Goal: Information Seeking & Learning: Check status

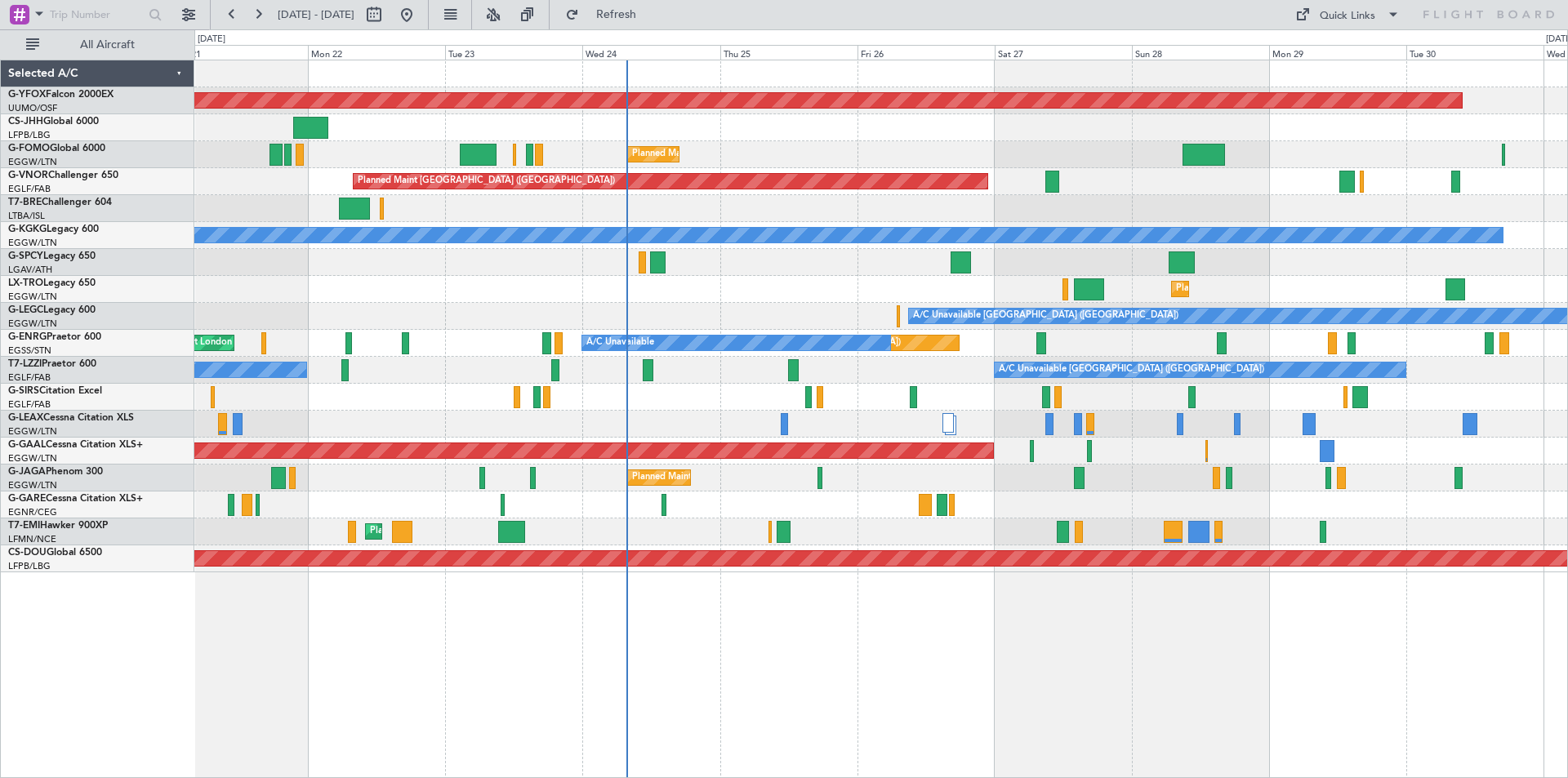
click at [860, 210] on div at bounding box center [881, 208] width 1373 height 27
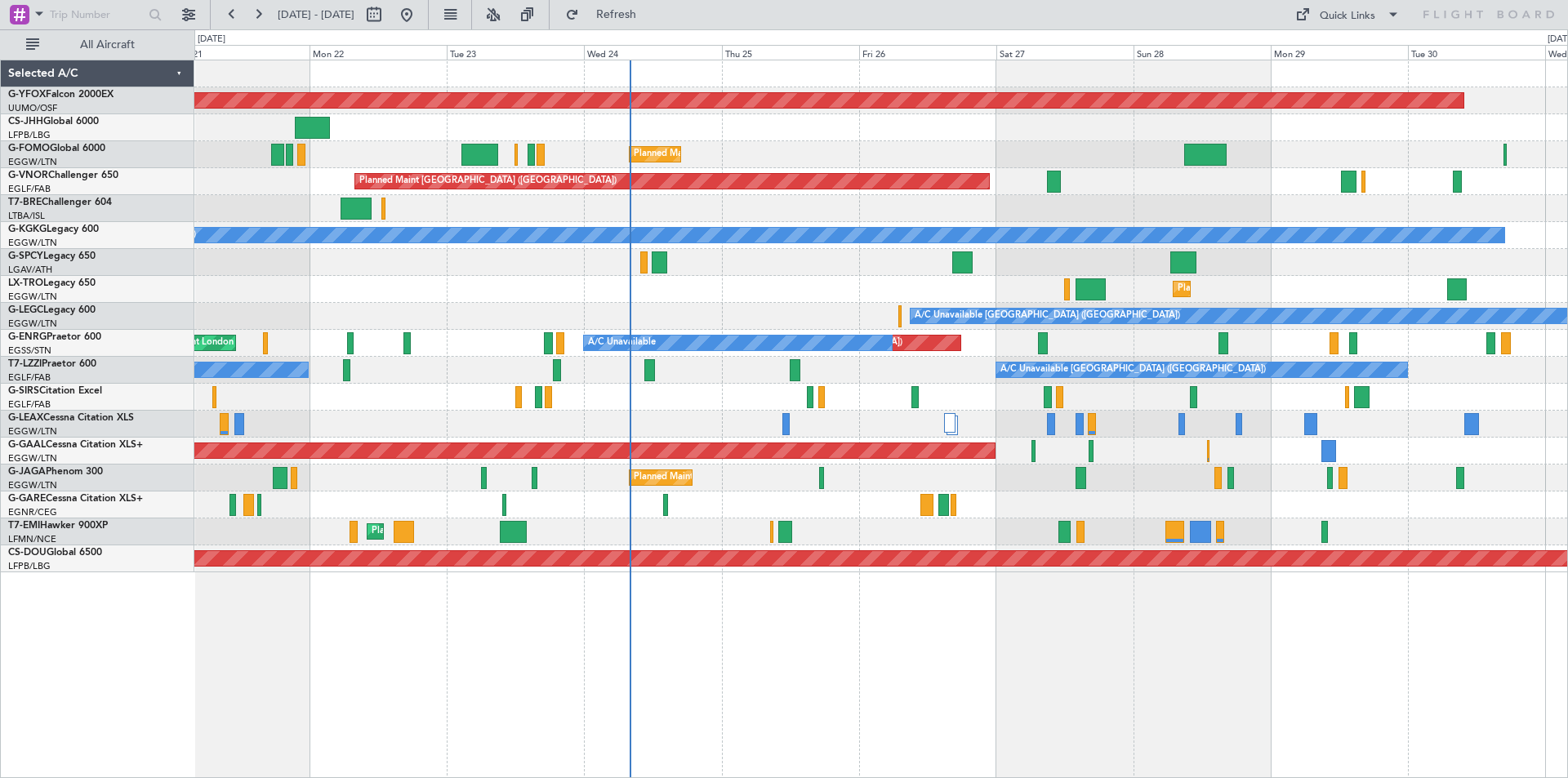
click at [879, 200] on div at bounding box center [881, 208] width 1373 height 27
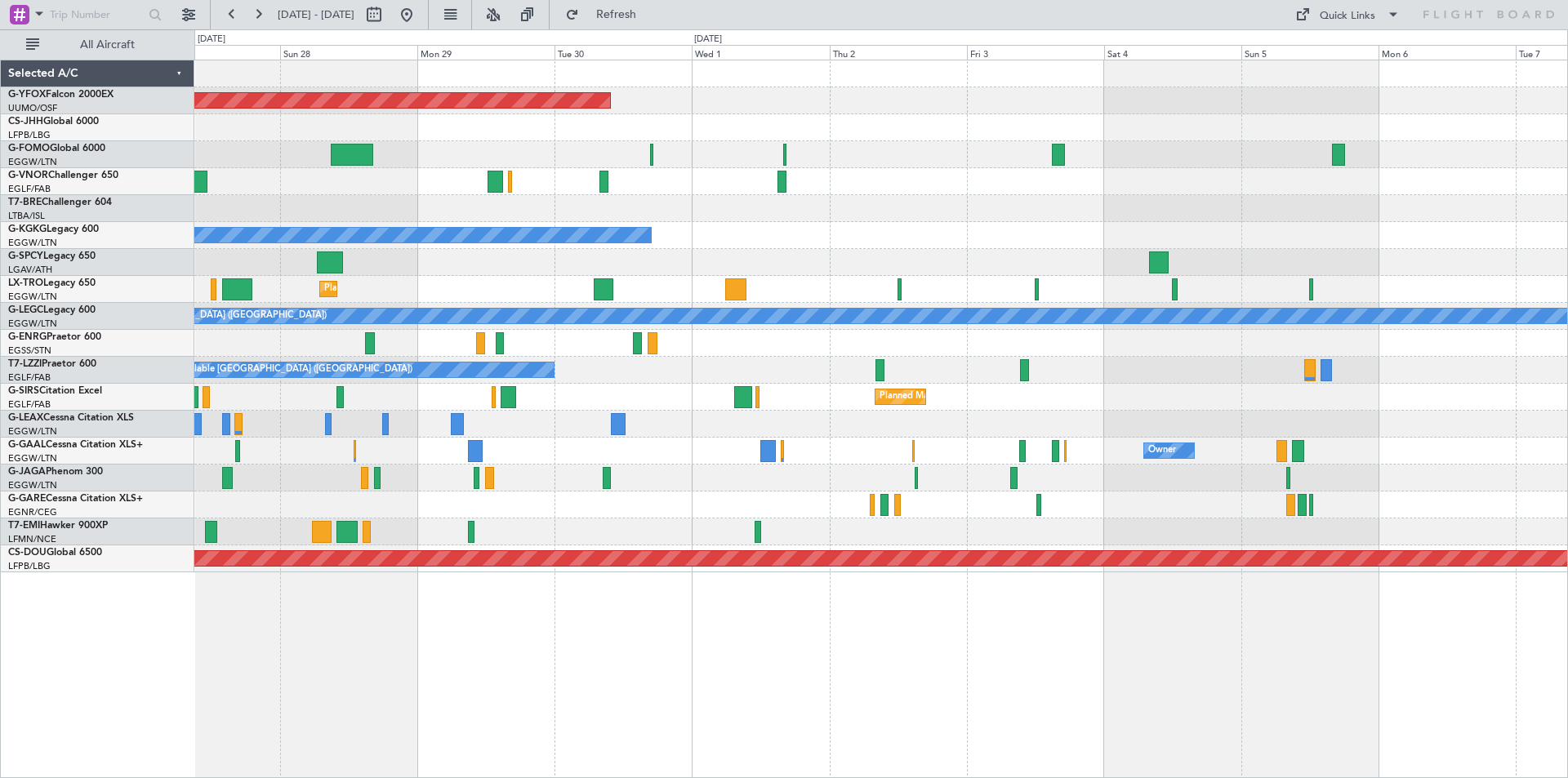
click at [378, 160] on div "AOG Maint Ostafyevo Planned Maint [GEOGRAPHIC_DATA] ([GEOGRAPHIC_DATA]) A/C Una…" at bounding box center [881, 316] width 1373 height 512
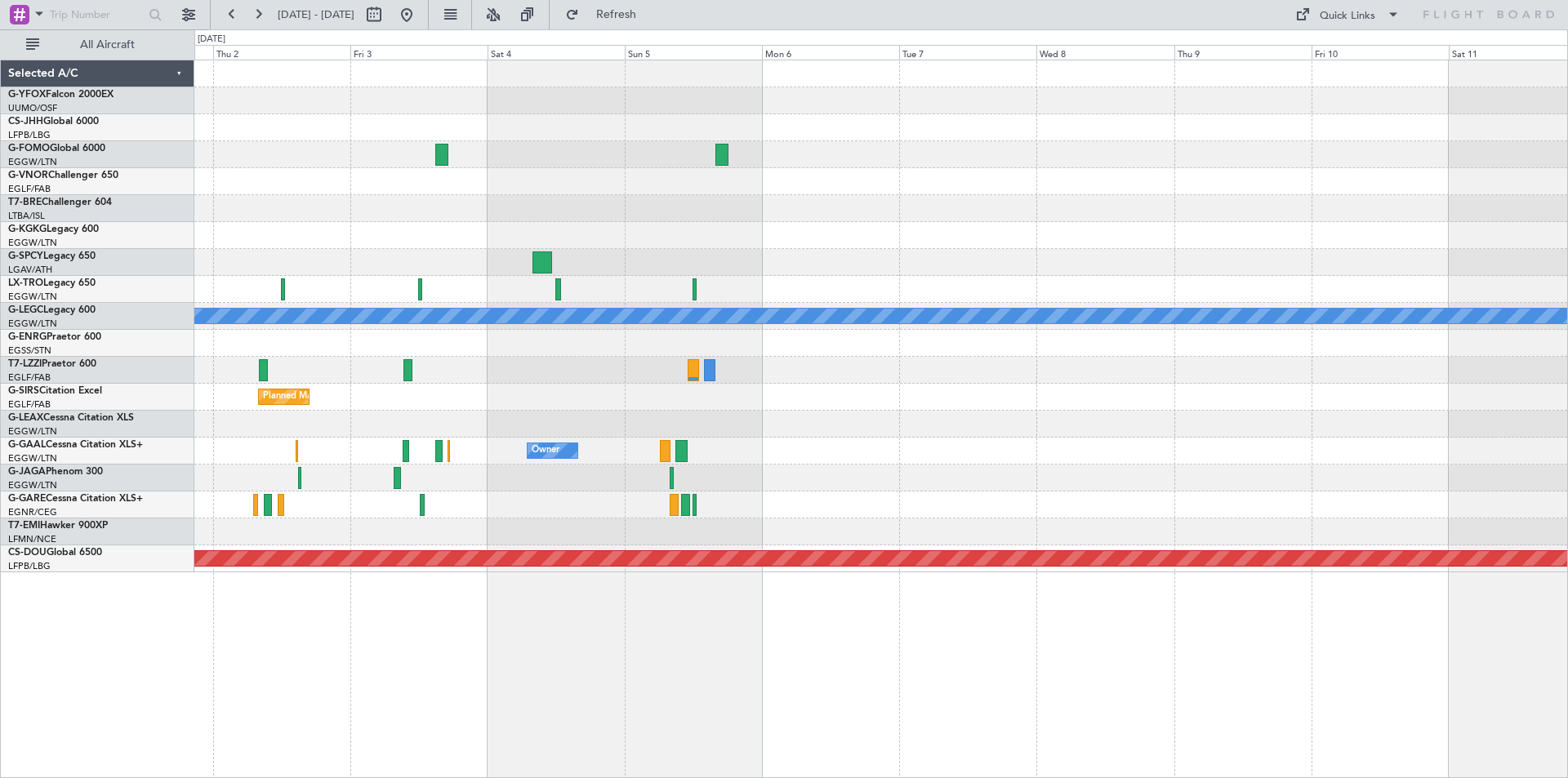
click at [355, 173] on div "AOG Maint Ostafyevo A/C Unavailable [GEOGRAPHIC_DATA] (Ataturk) A/C Unavailable…" at bounding box center [881, 316] width 1373 height 512
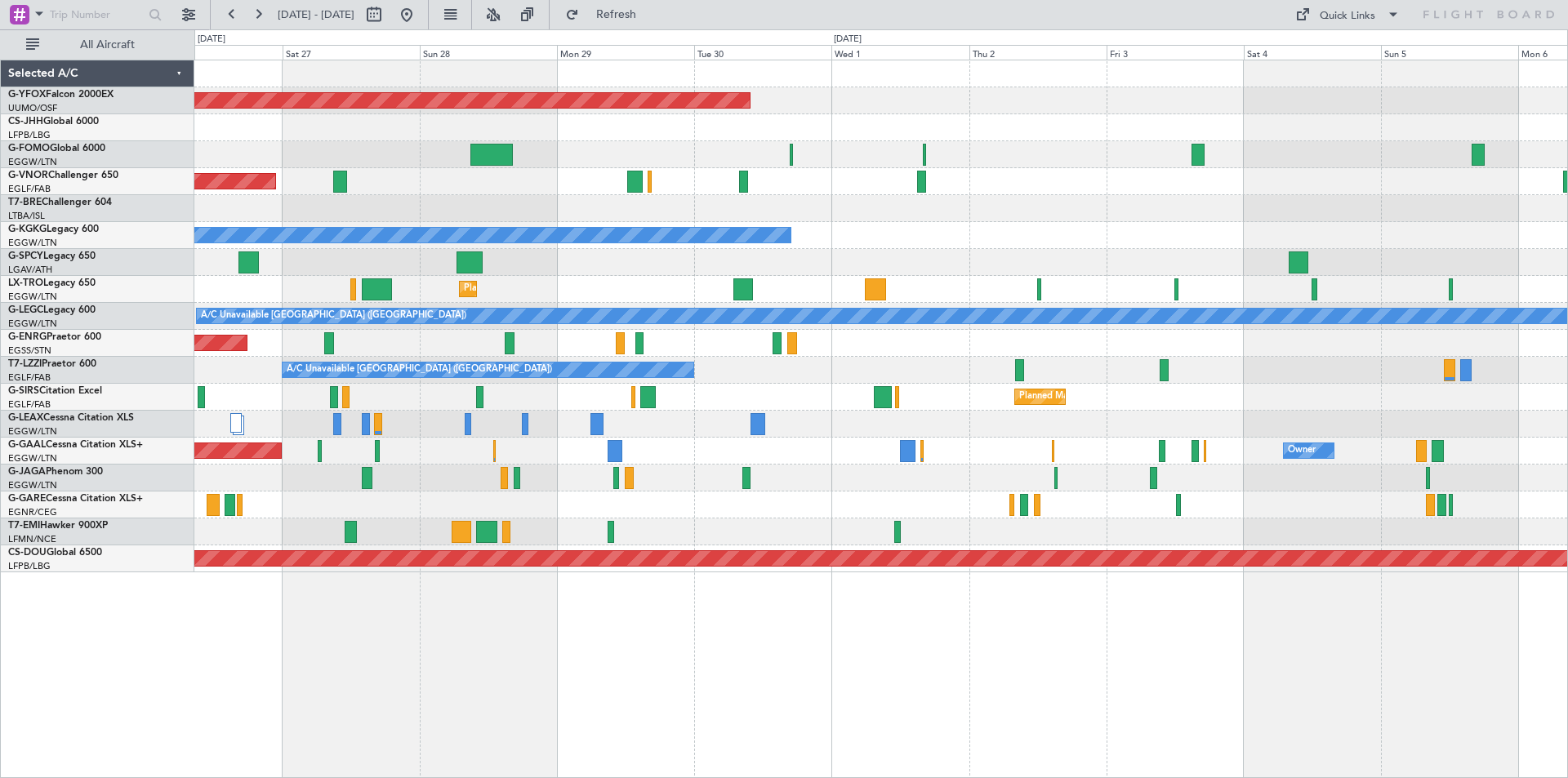
click at [1224, 347] on div "AOG Maint Ostafyevo Planned Maint London (Luton) Planned Maint London (Farnboro…" at bounding box center [881, 316] width 1373 height 512
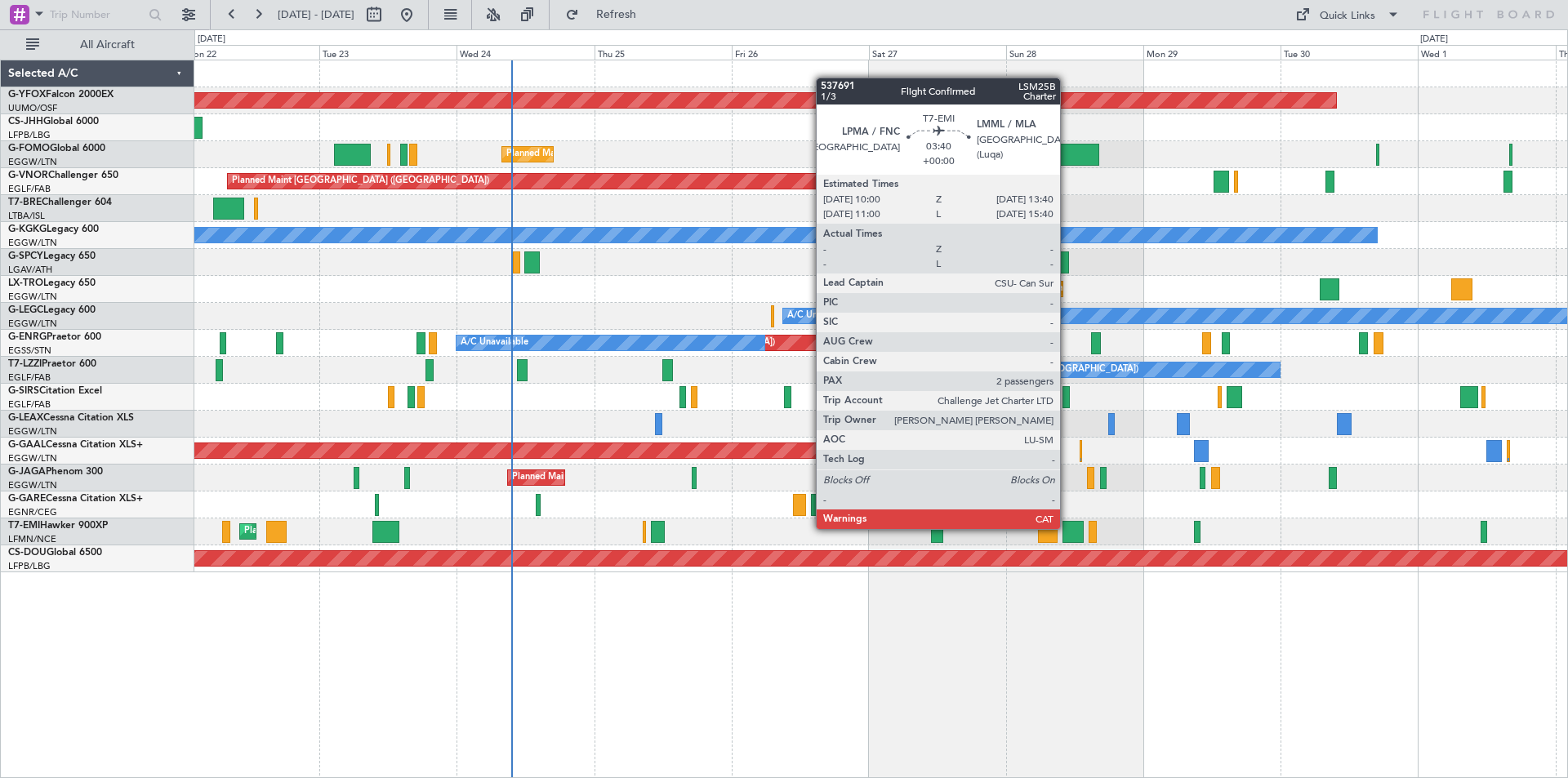
click at [1068, 527] on div at bounding box center [1073, 532] width 21 height 22
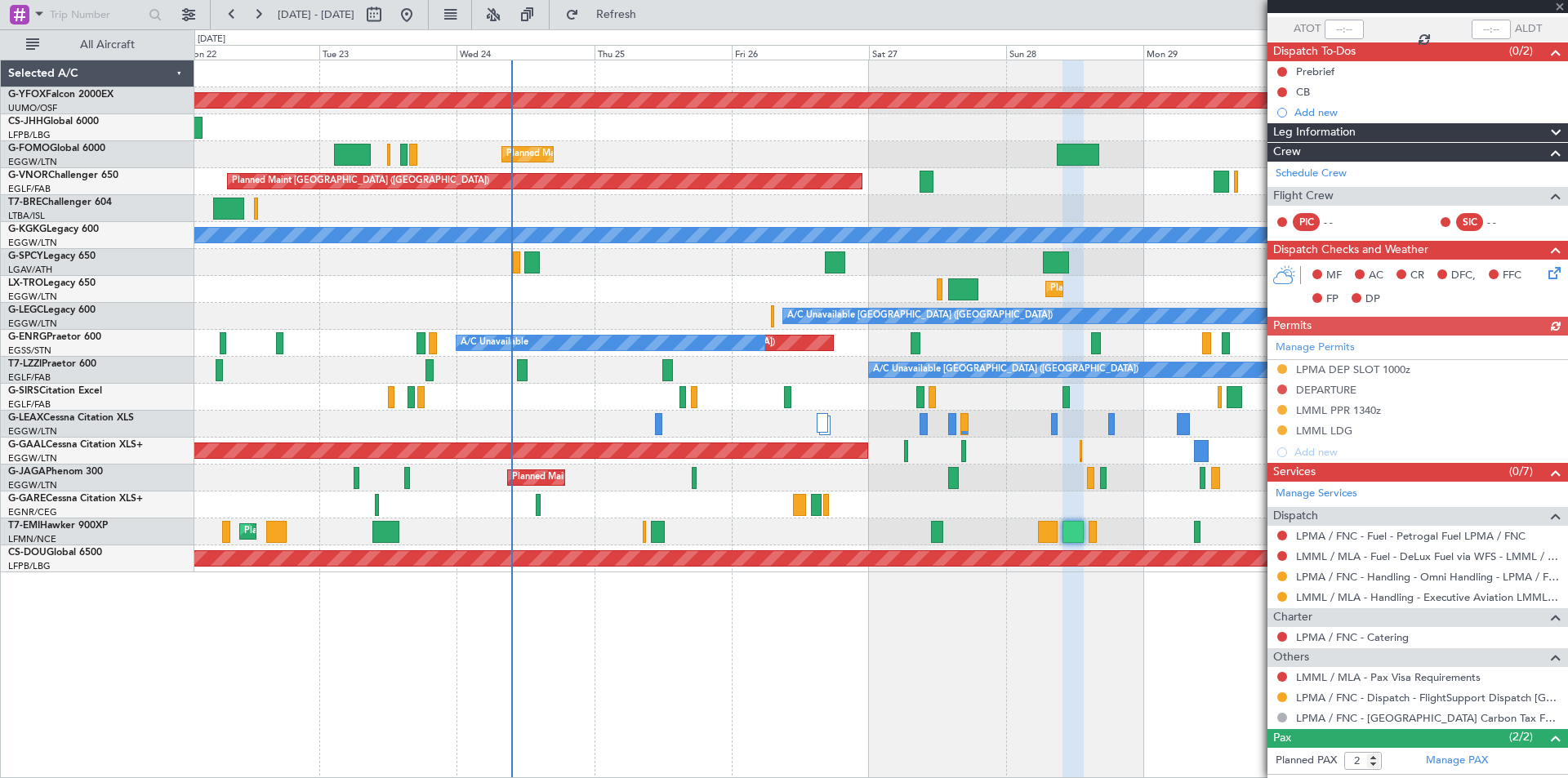
scroll to position [187, 0]
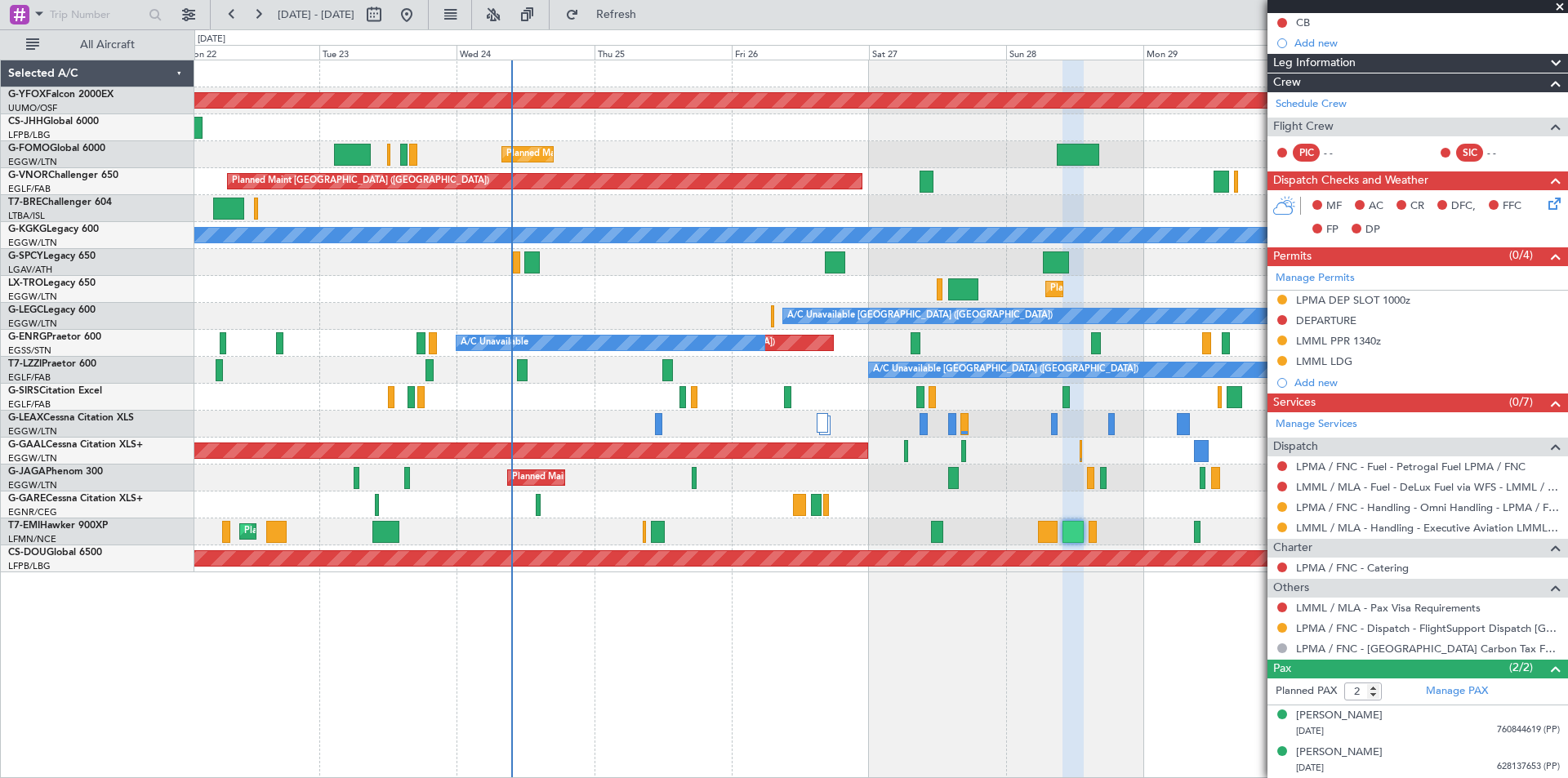
click at [1561, 8] on span at bounding box center [1559, 7] width 16 height 14
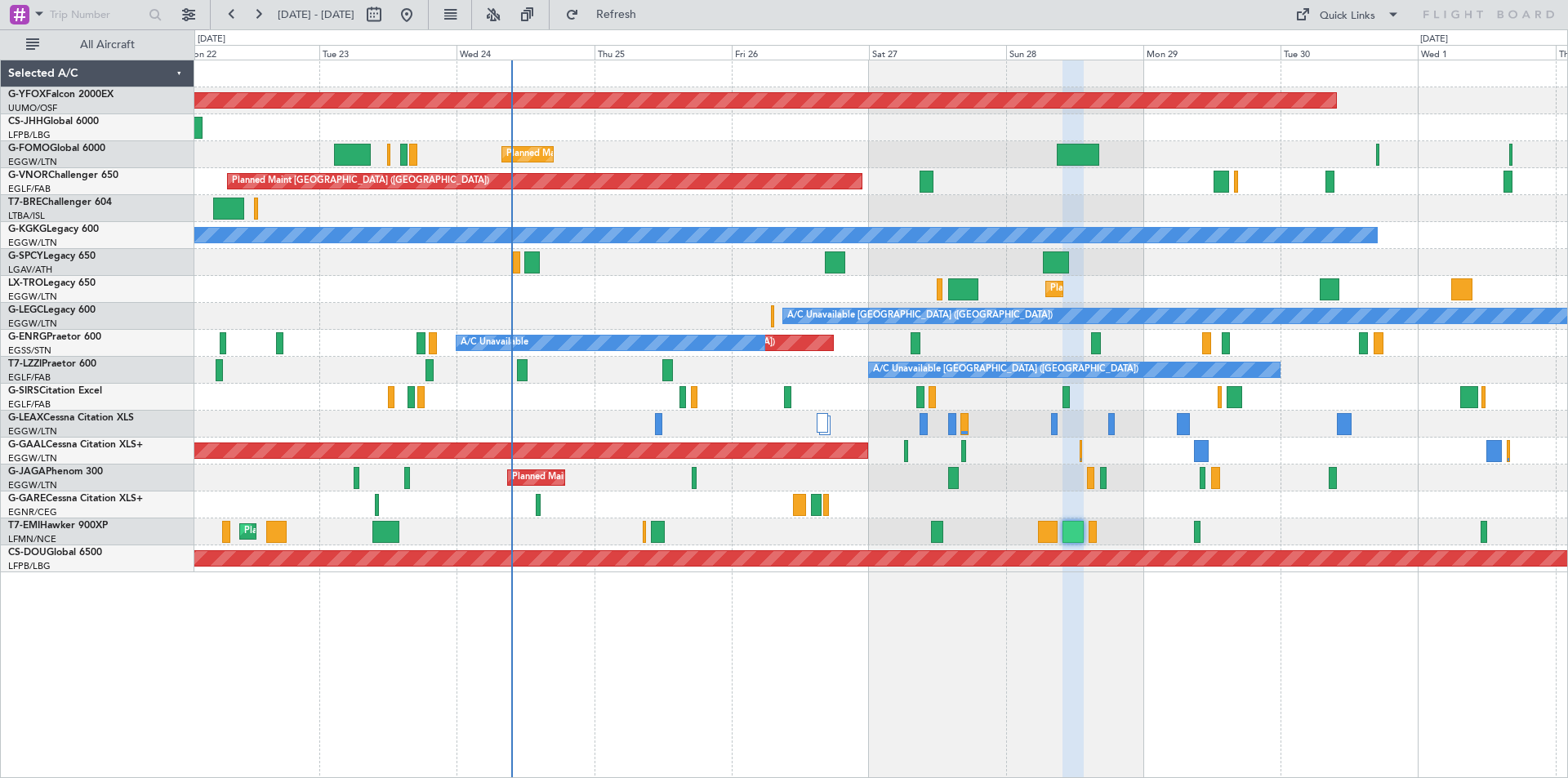
type input "0"
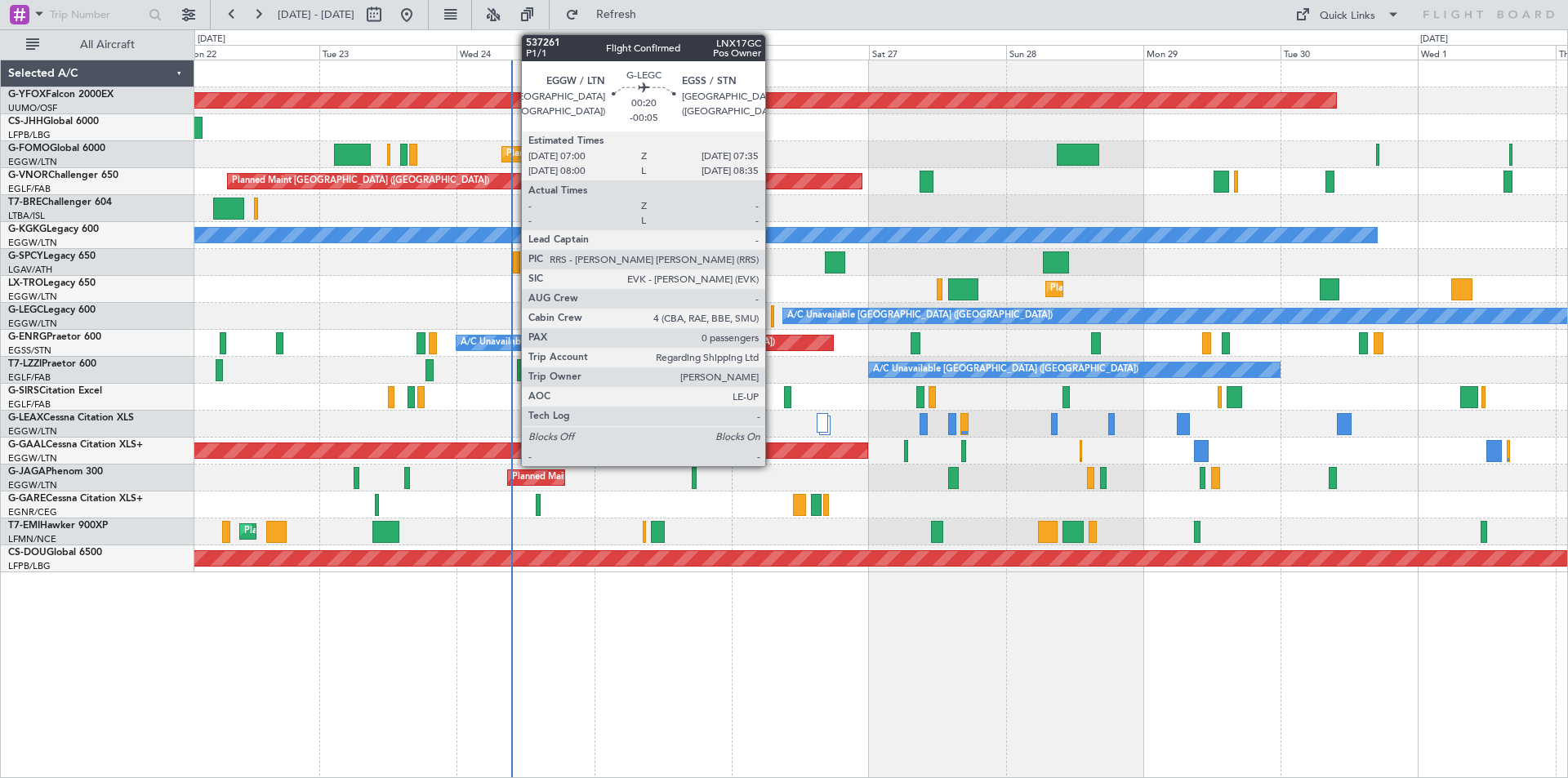
click at [773, 317] on div at bounding box center [773, 316] width 4 height 22
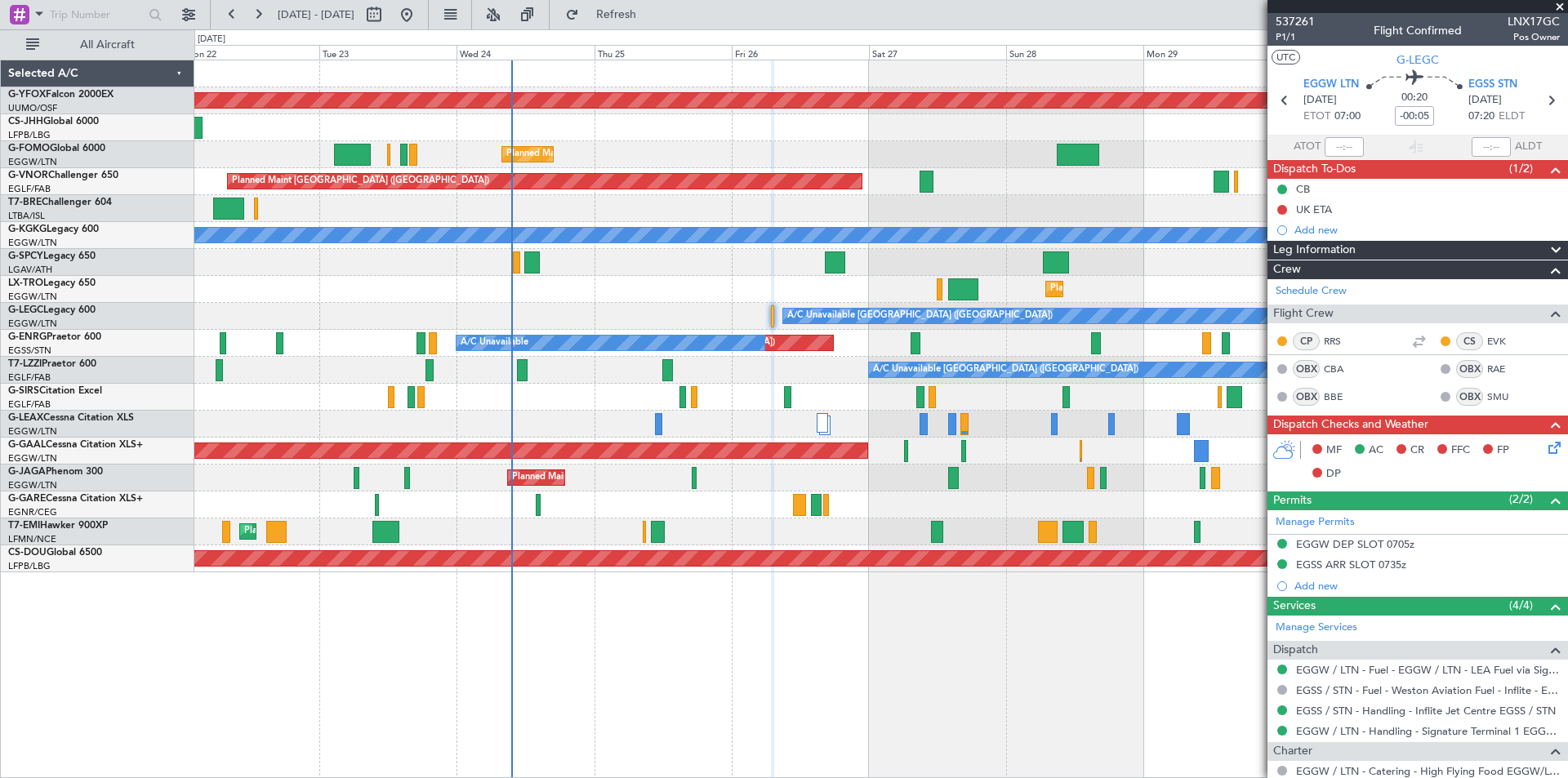
click at [1559, 7] on span at bounding box center [1559, 7] width 16 height 14
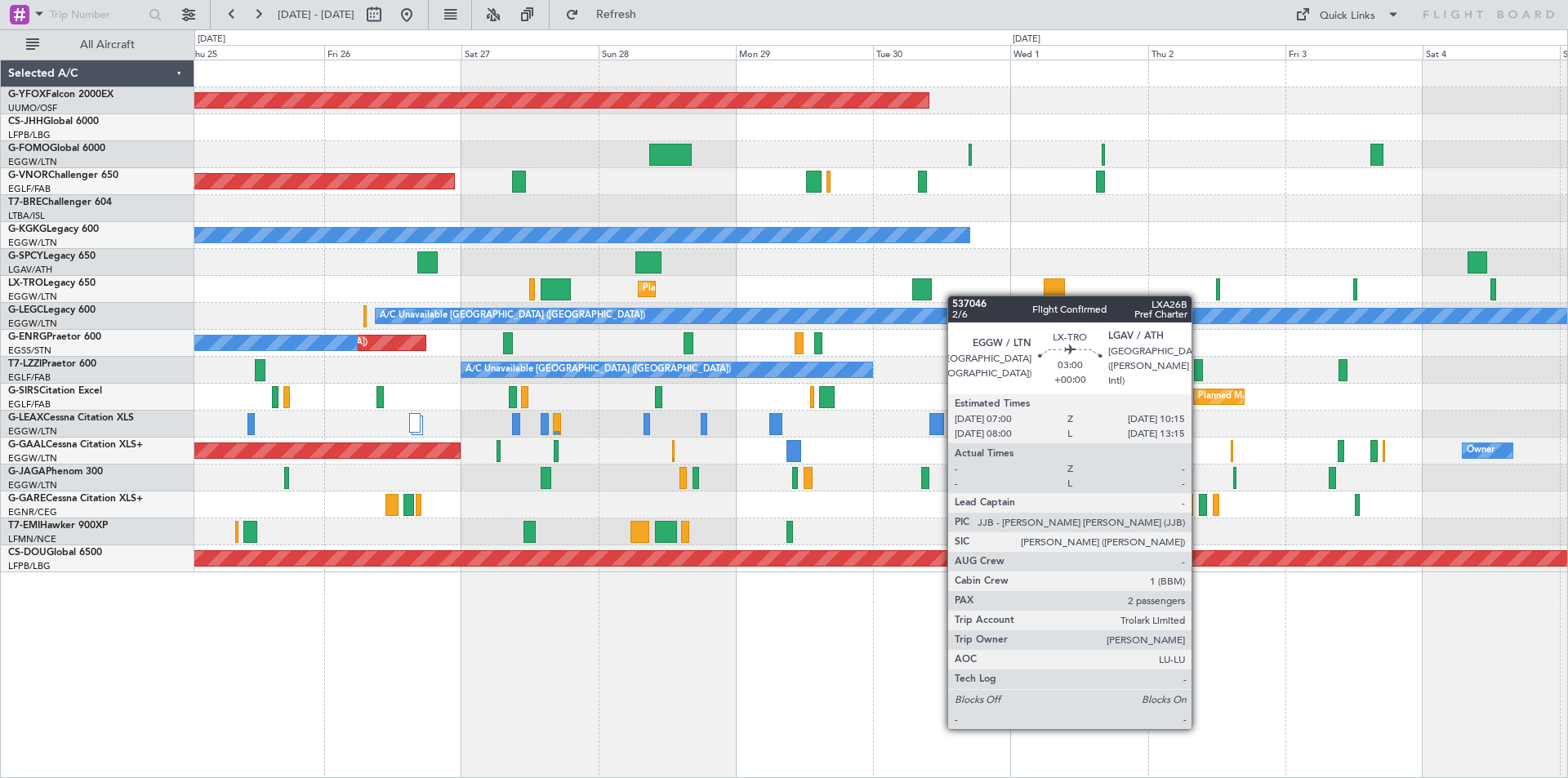
click at [933, 296] on div "Planned Maint London (Luton)" at bounding box center [881, 289] width 1373 height 27
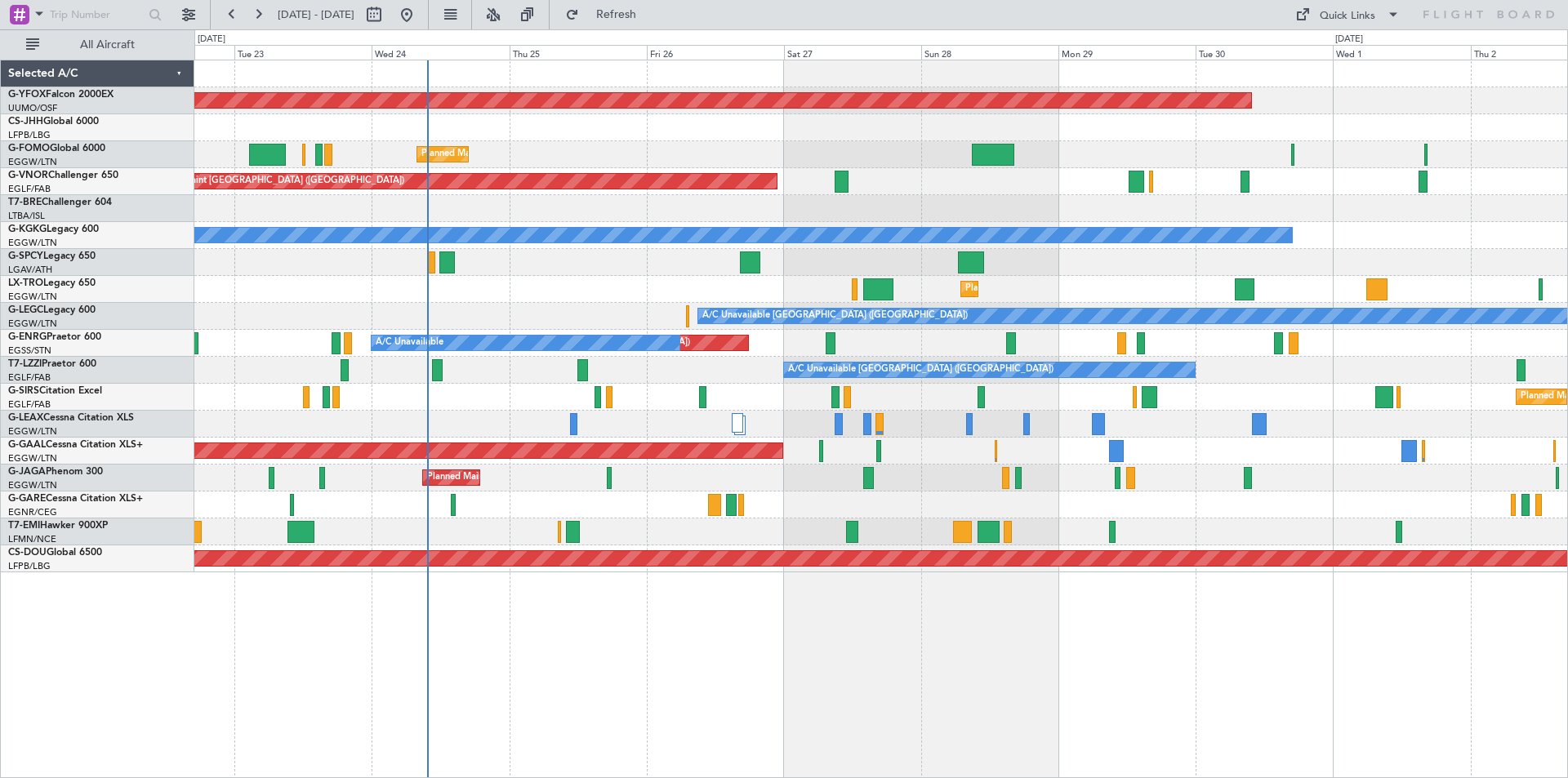
click at [1194, 275] on div "AOG Maint Ostafyevo Planned Maint London (Luton) Planned Maint London (Farnboro…" at bounding box center [881, 316] width 1373 height 512
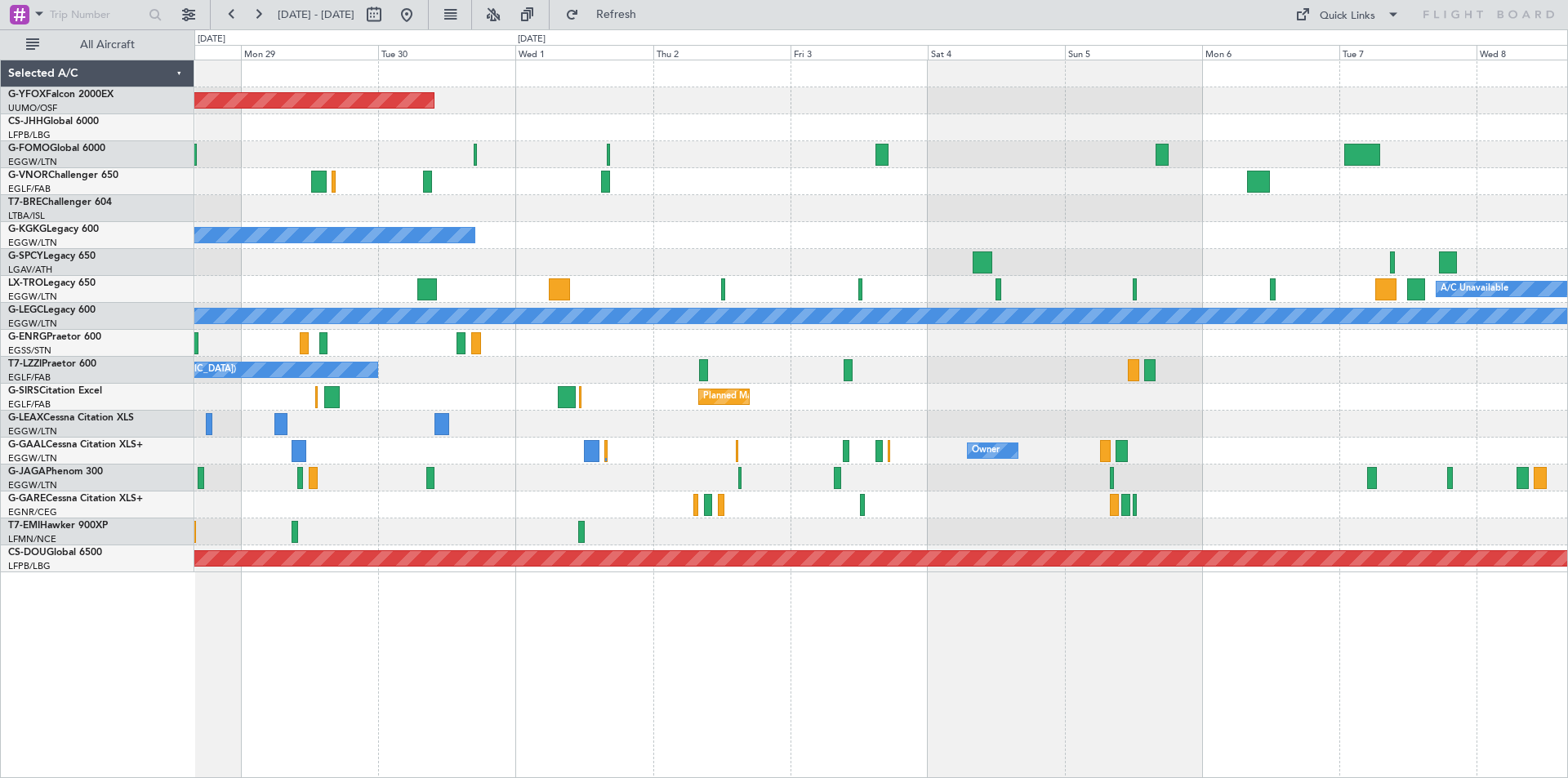
click at [536, 236] on div "A/C Unavailable Istanbul (Ataturk)" at bounding box center [881, 236] width 1373 height 27
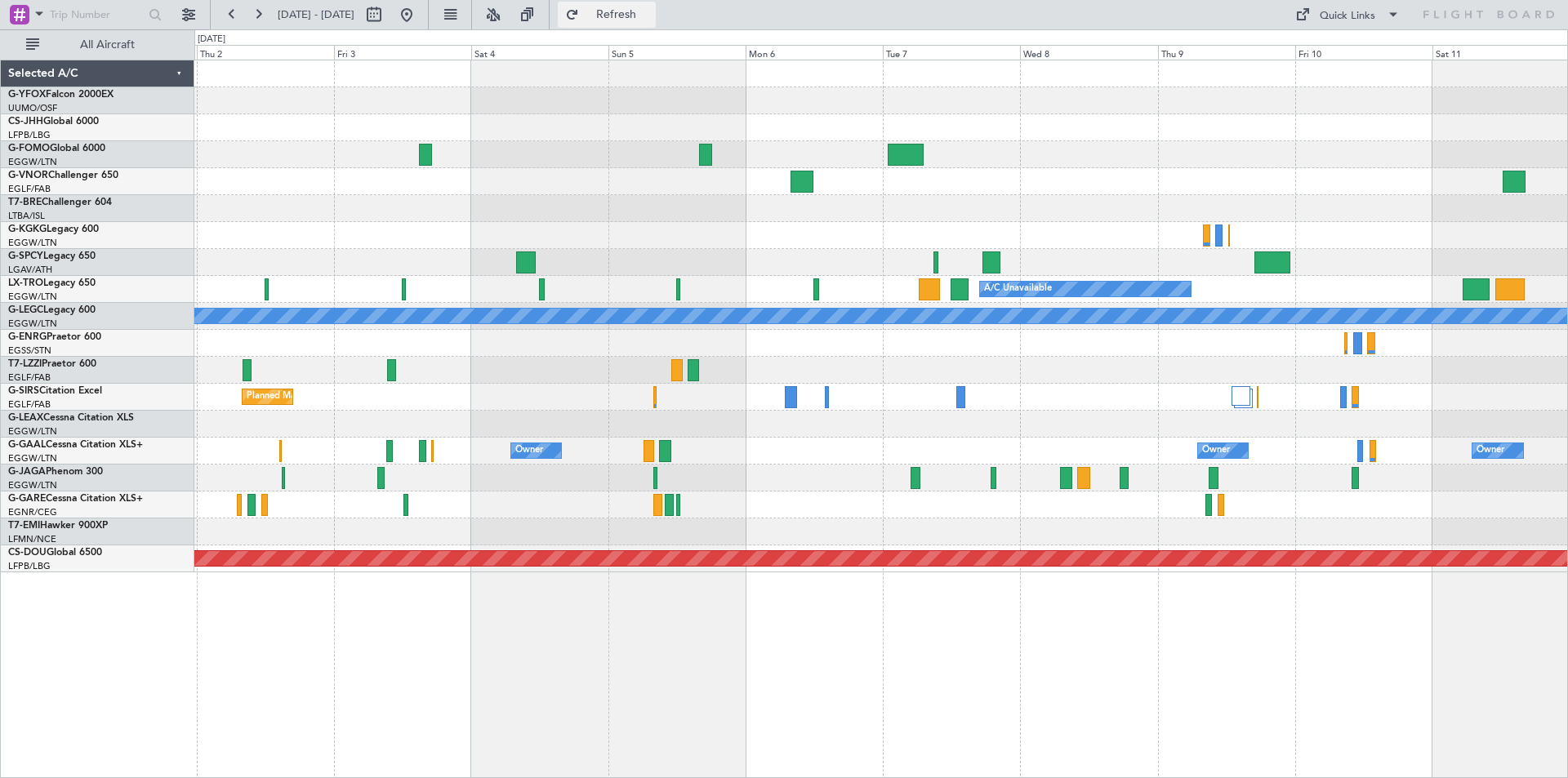
click at [651, 12] on span "Refresh" at bounding box center [617, 14] width 69 height 11
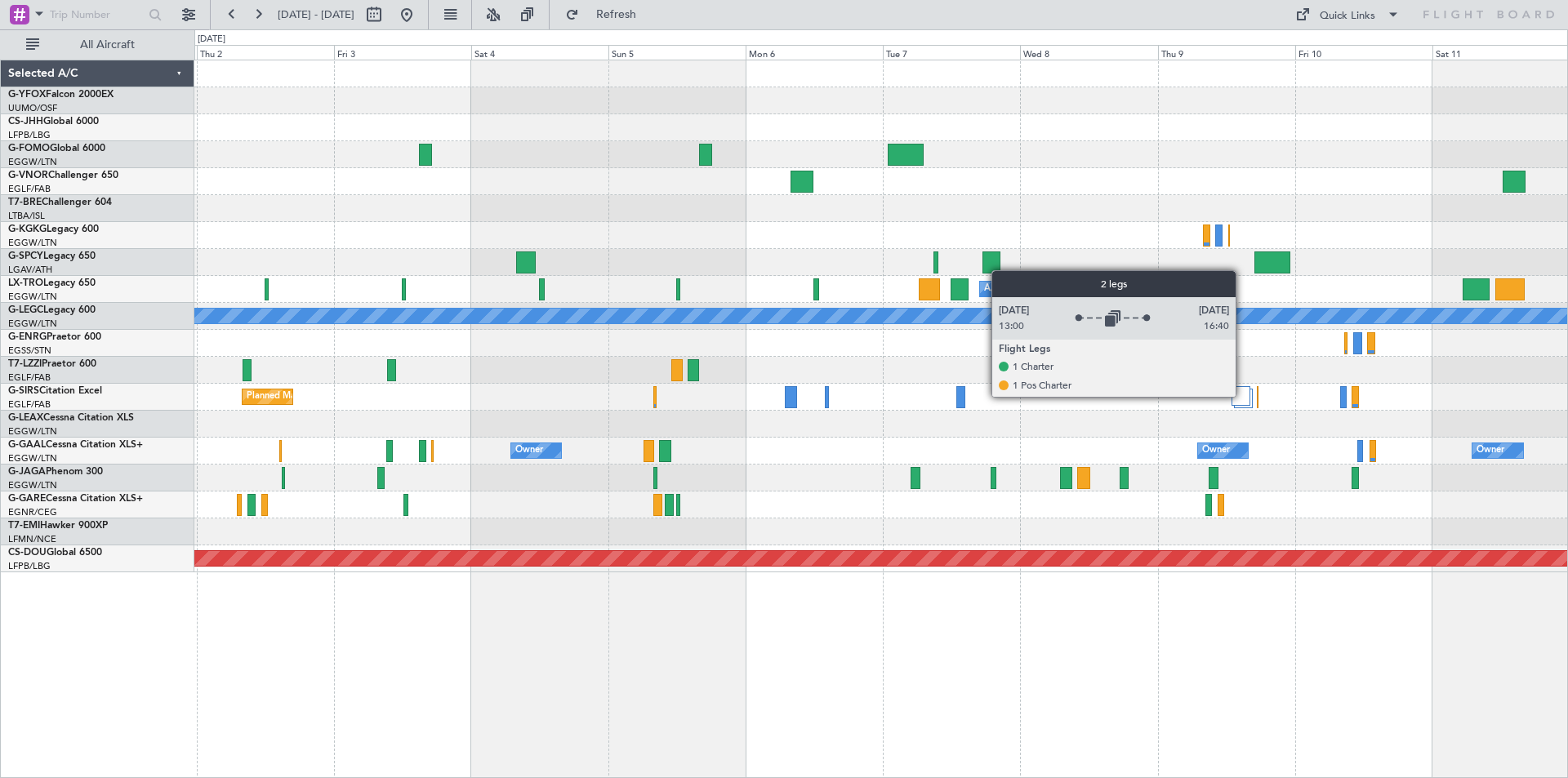
click at [1243, 396] on div at bounding box center [1241, 395] width 19 height 20
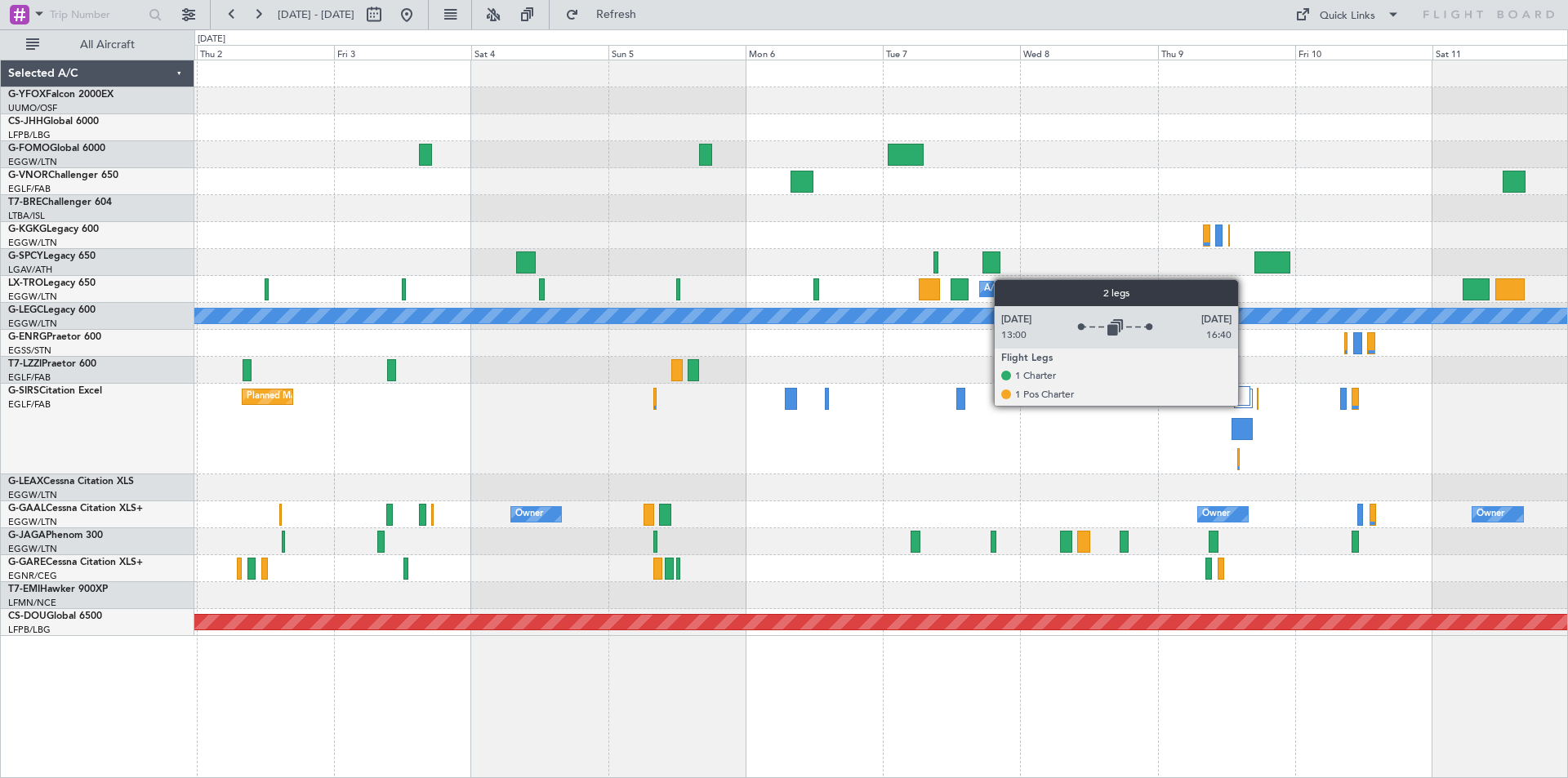
click at [1245, 405] on div at bounding box center [1241, 395] width 19 height 20
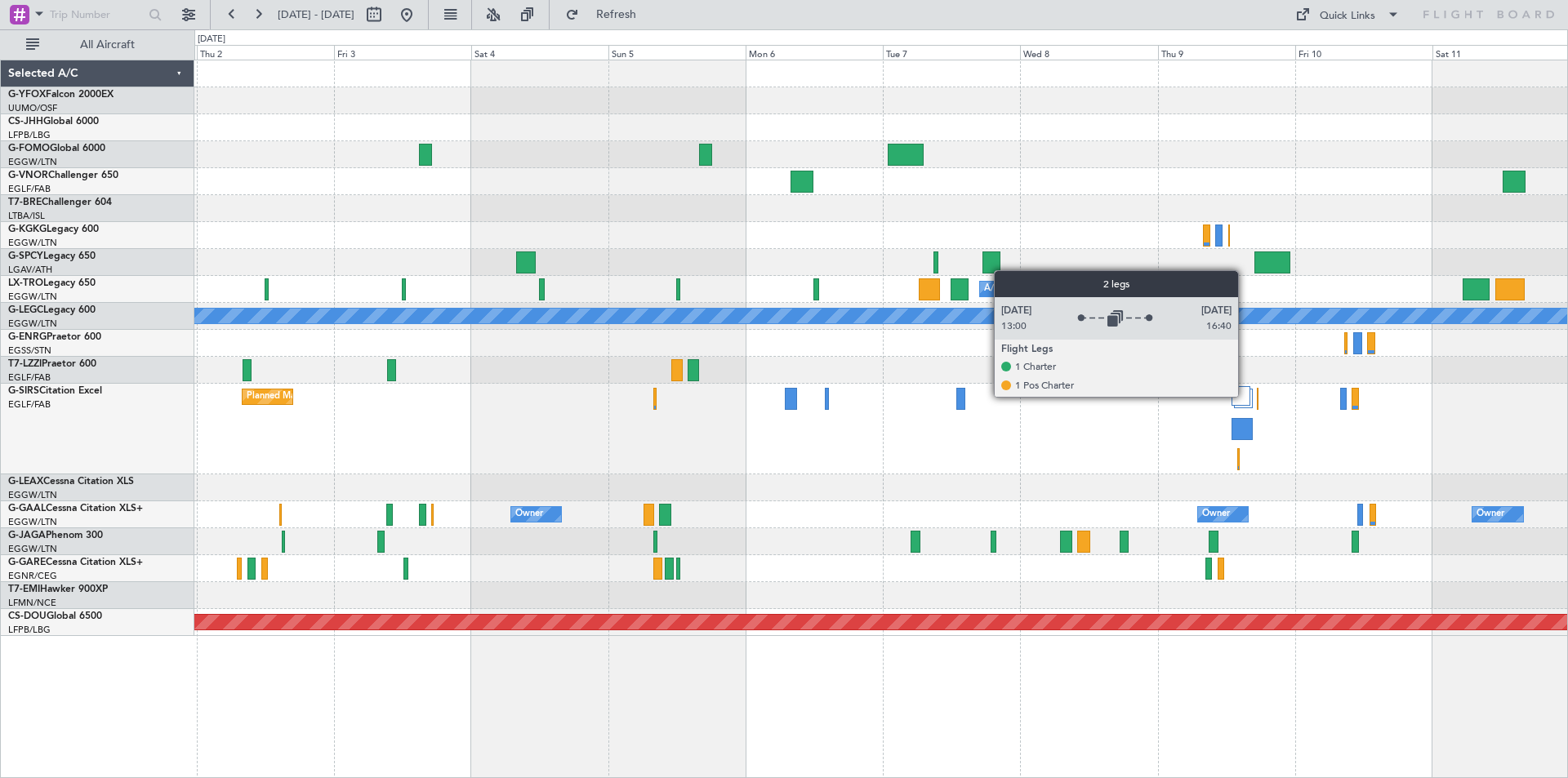
click at [1245, 396] on div at bounding box center [1241, 395] width 19 height 20
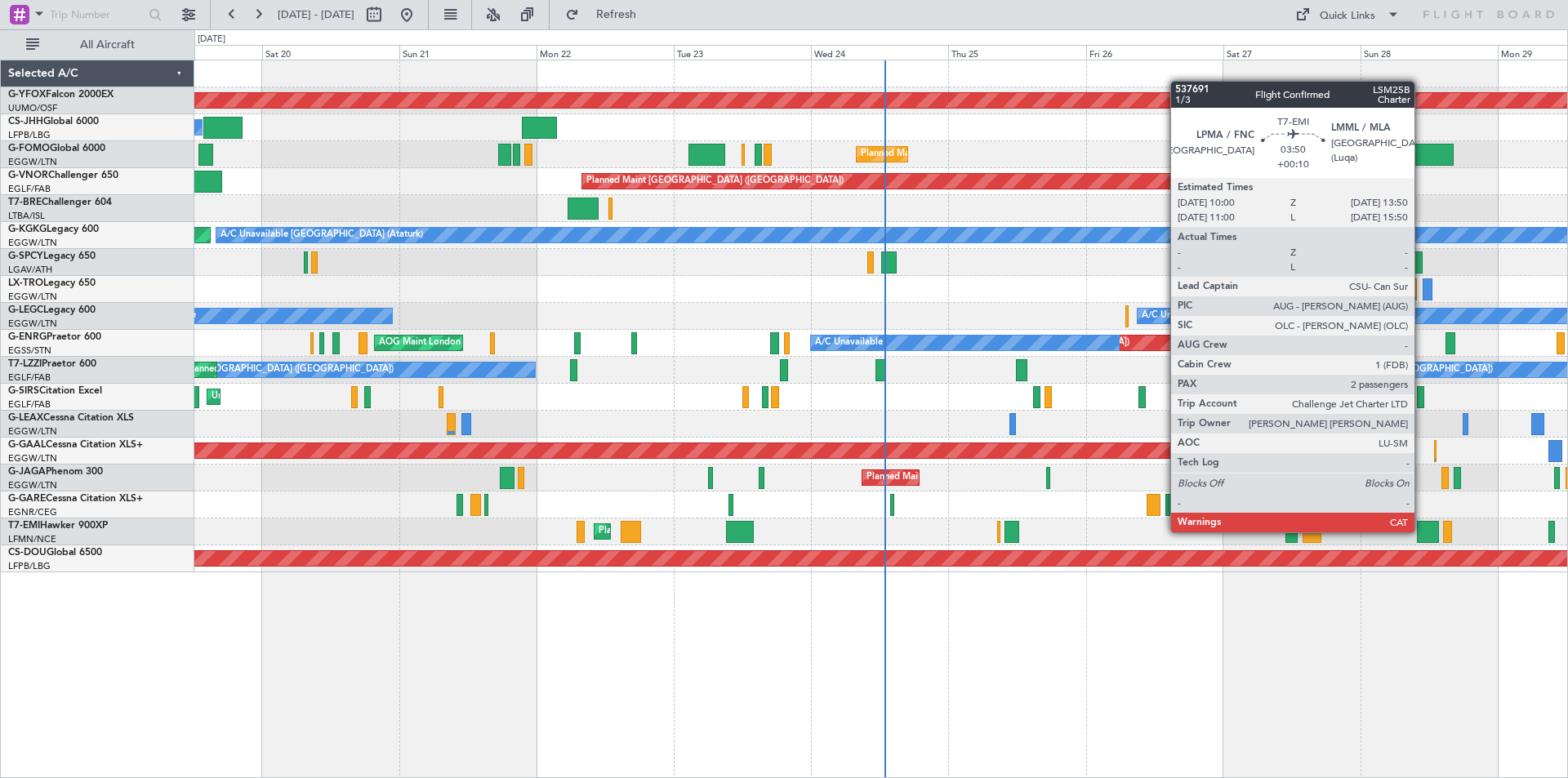
click at [1422, 531] on div at bounding box center [1428, 532] width 22 height 22
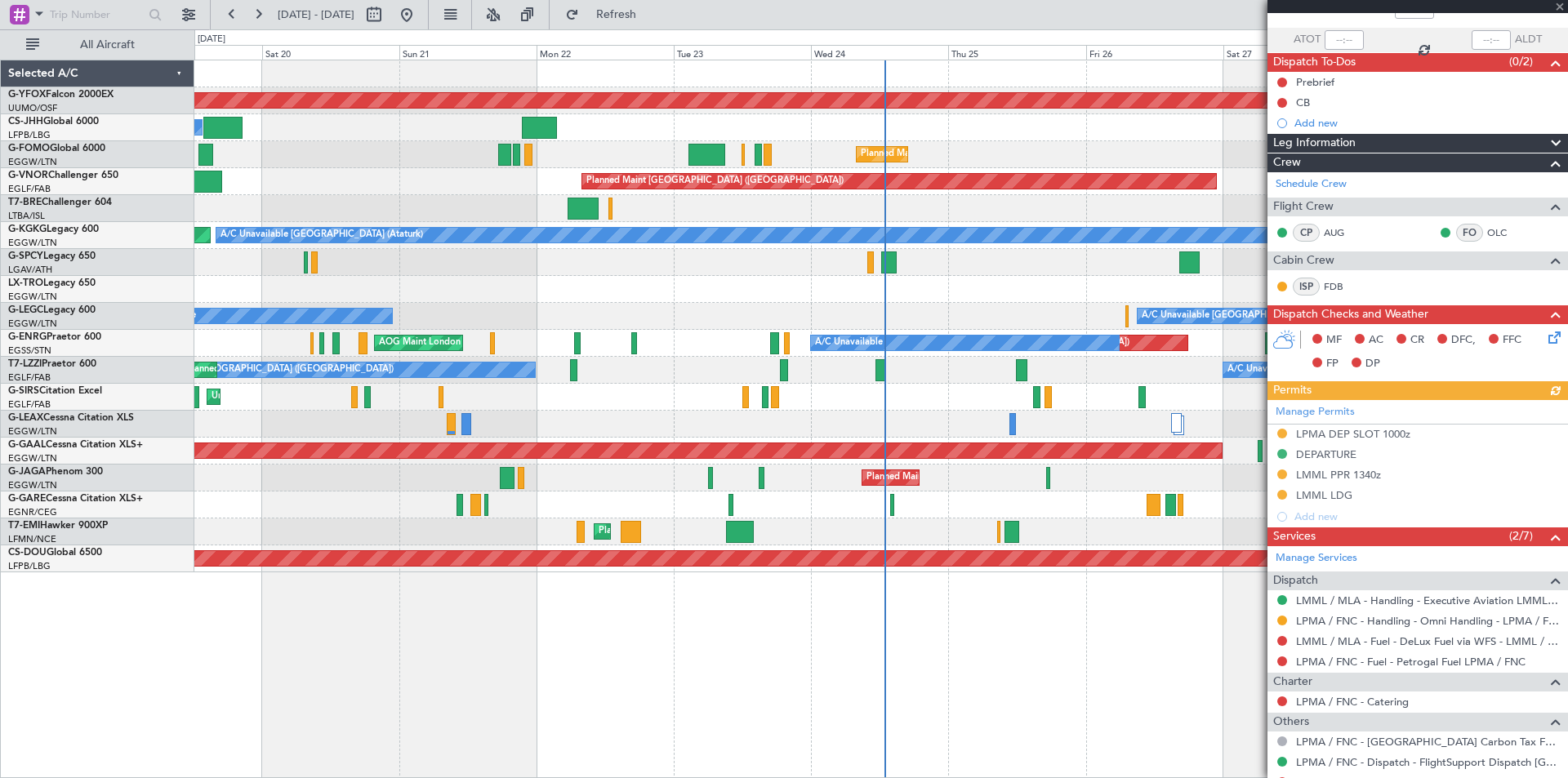
scroll to position [241, 0]
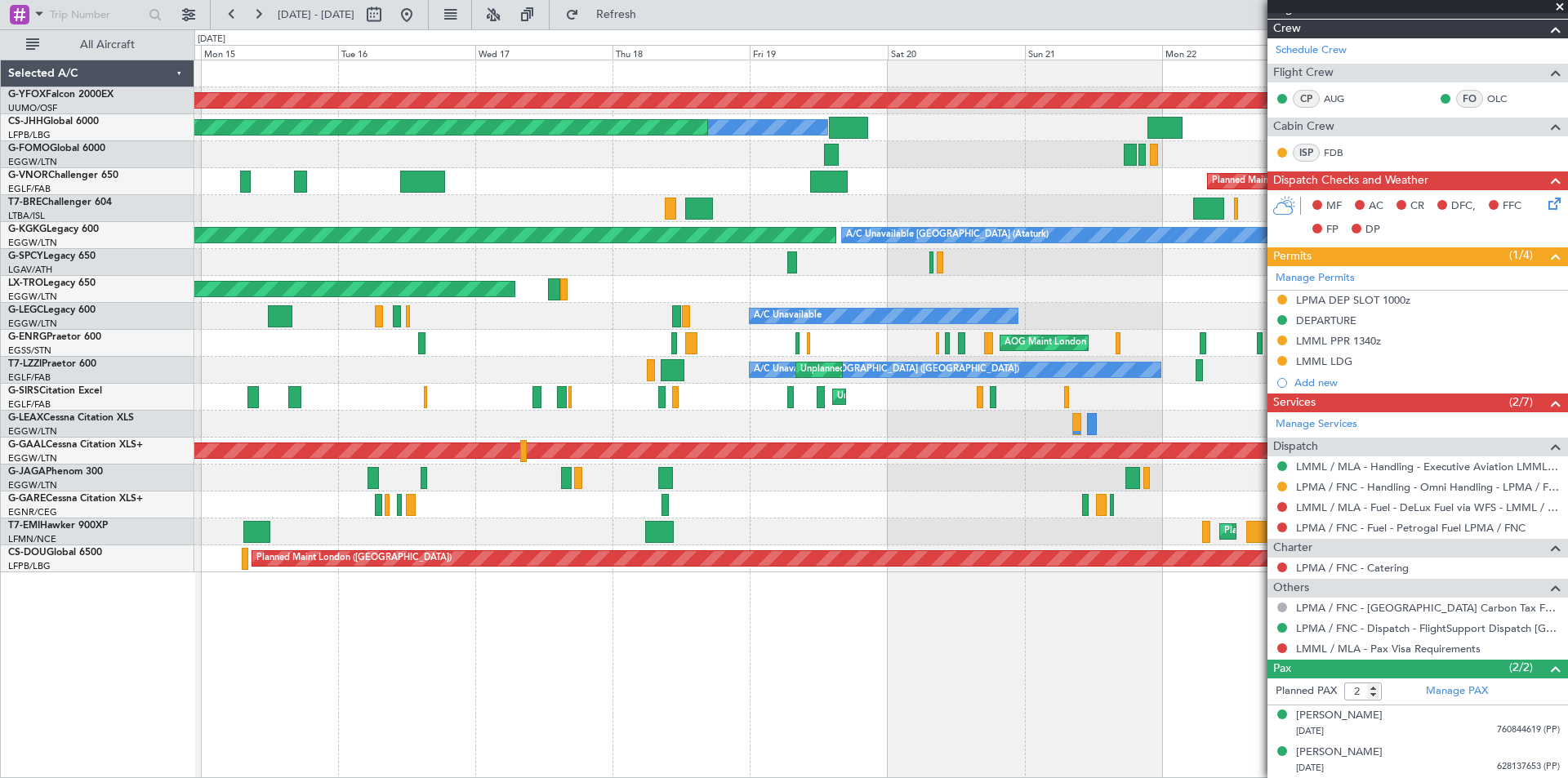
click at [964, 387] on div "AOG Maint Ostafyevo Owner Planned Maint Paris (Le Bourget) Planned Maint London…" at bounding box center [881, 316] width 1373 height 512
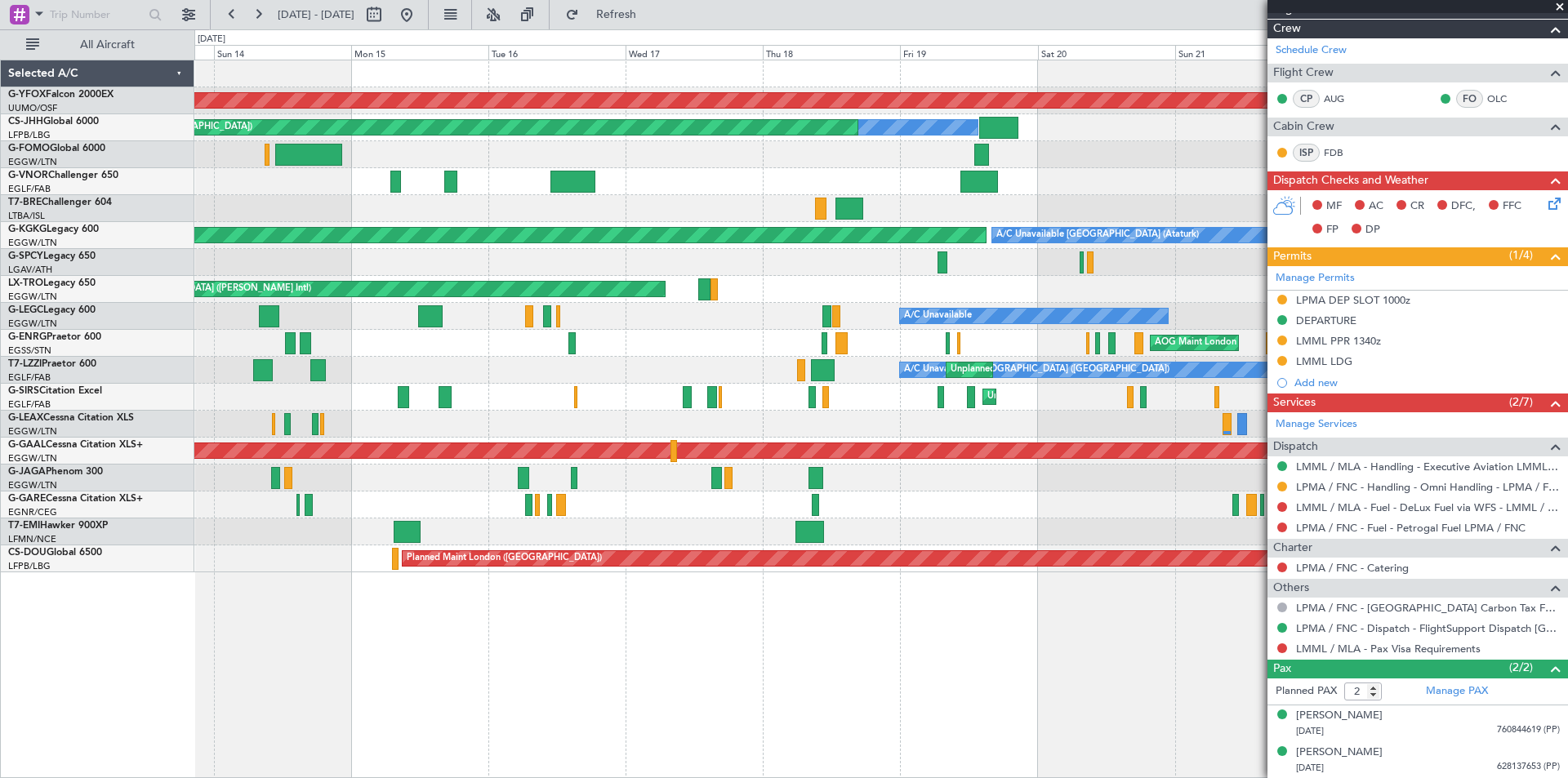
click at [769, 352] on div "AOG Maint London (Stansted) A/C Unavailable Unplanned Maint London (Stansted)" at bounding box center [881, 343] width 1373 height 27
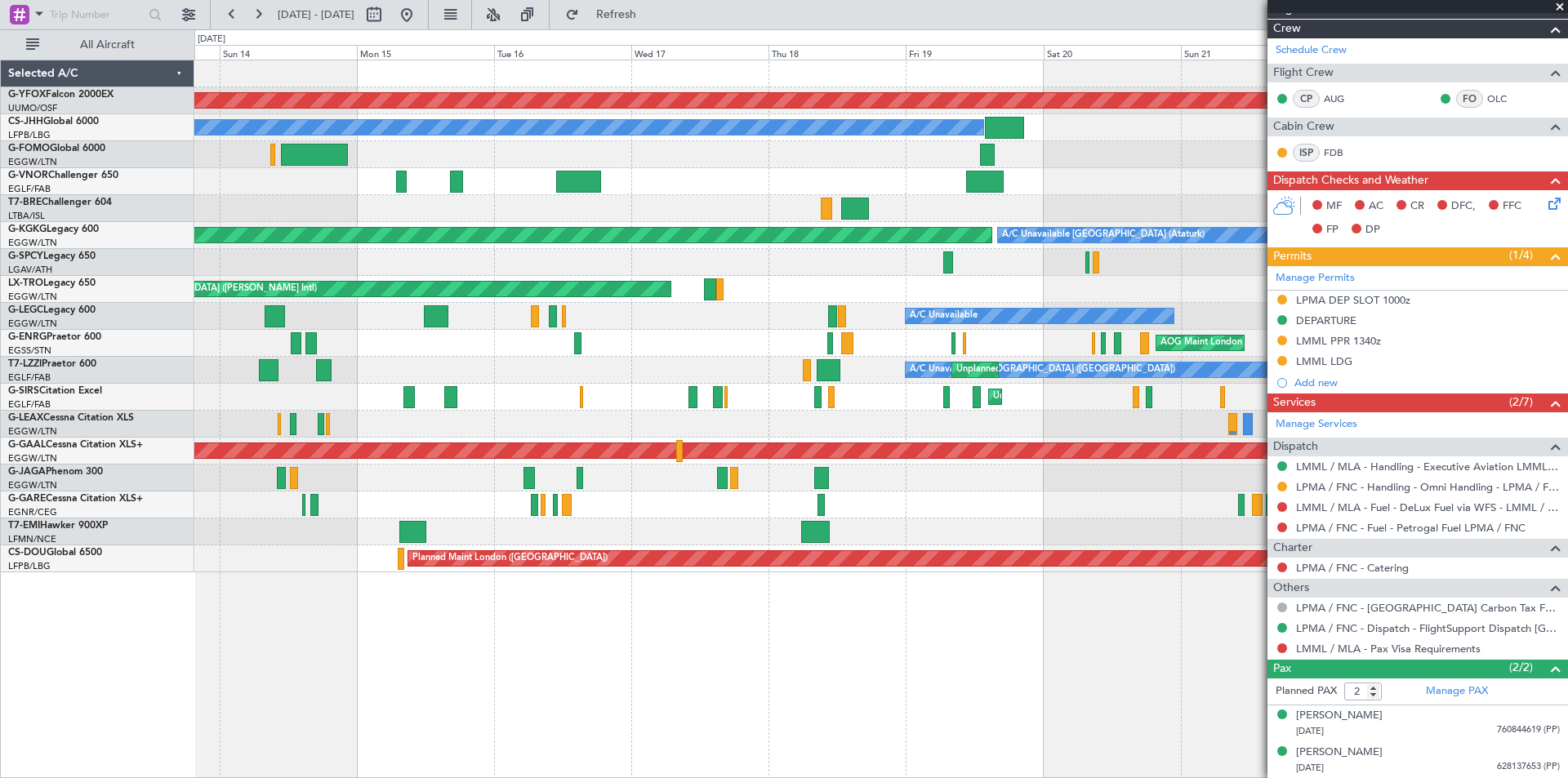
click at [1560, 7] on span at bounding box center [1559, 7] width 16 height 14
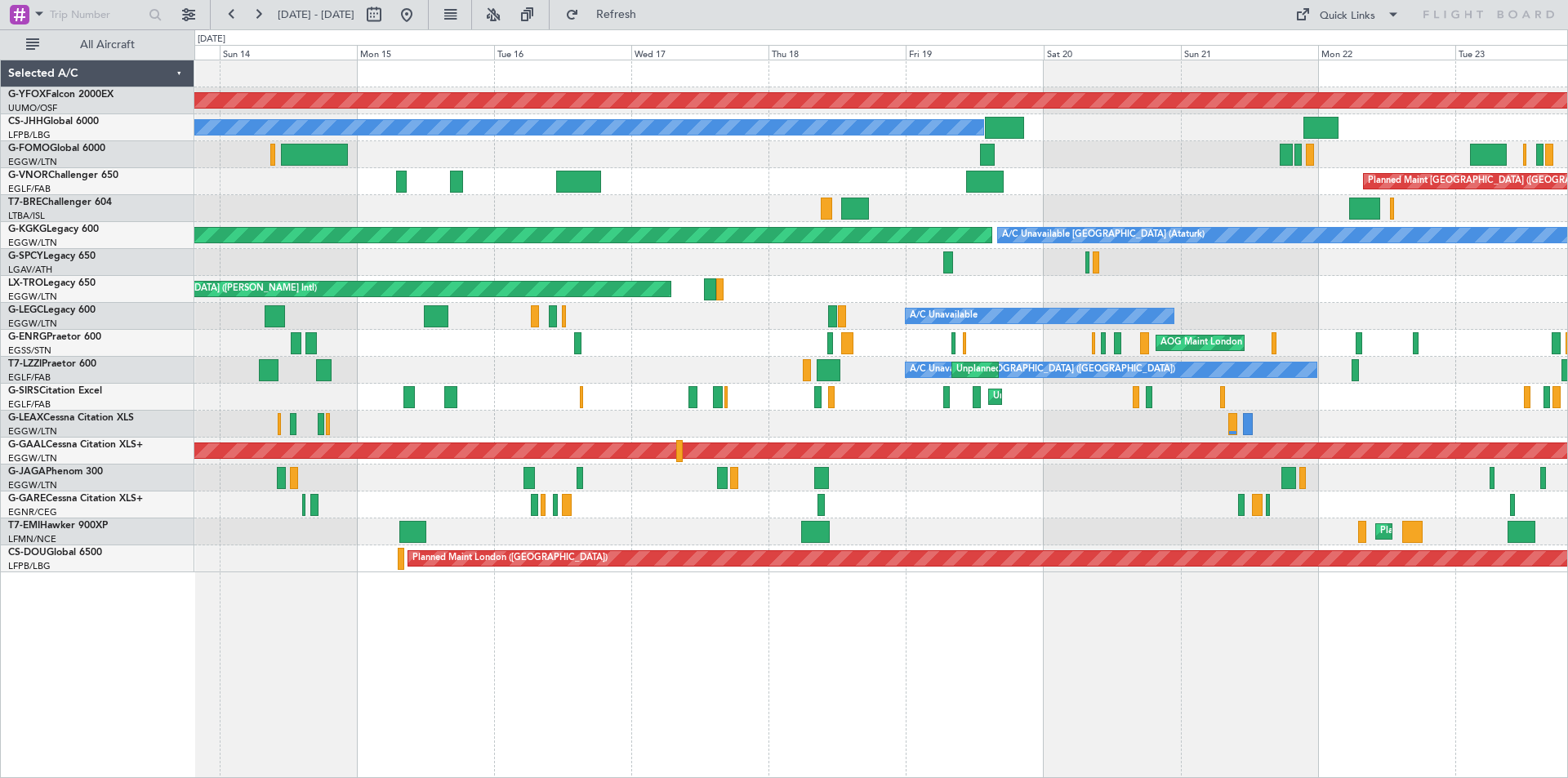
type input "0"
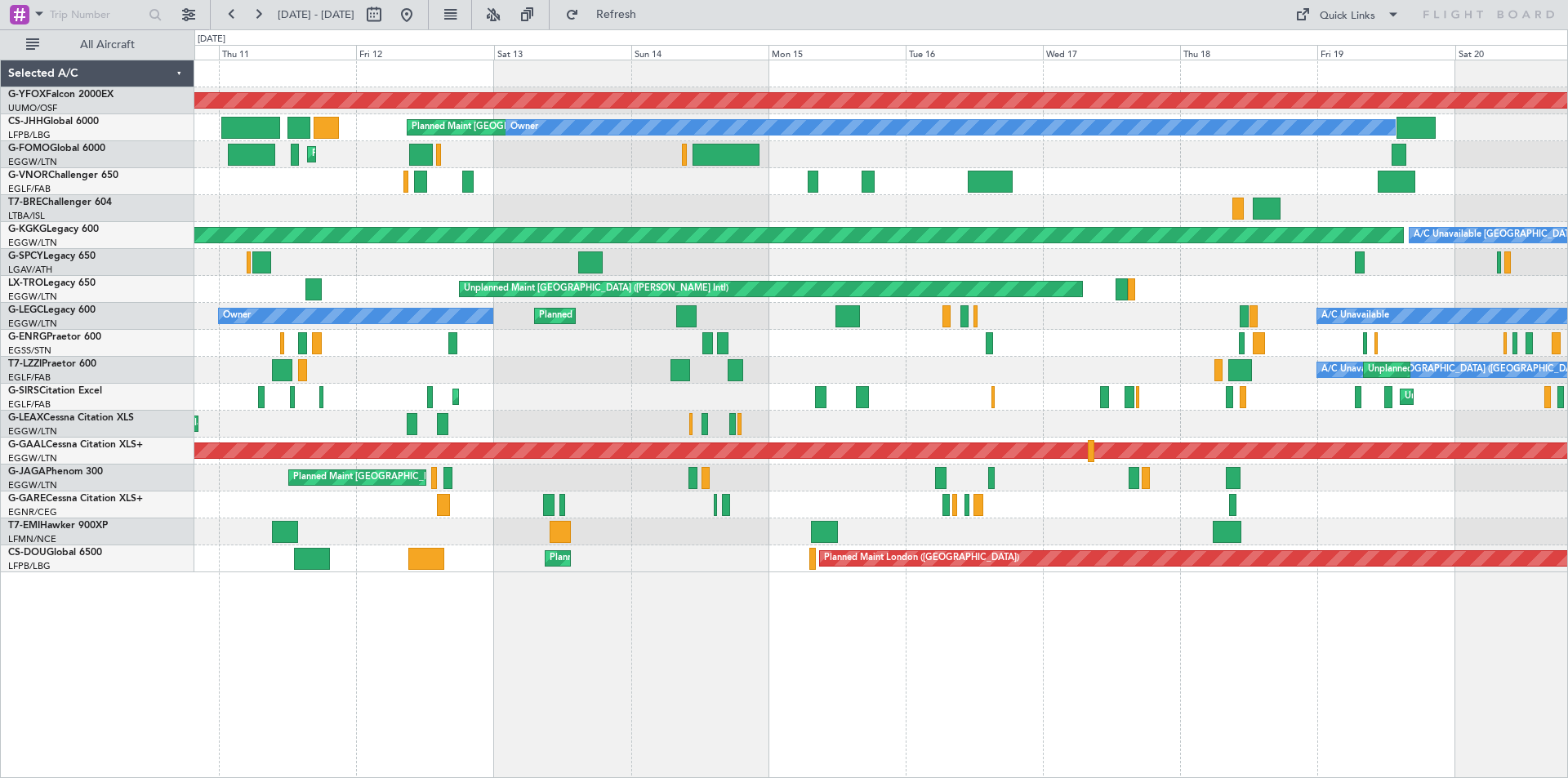
click at [1047, 547] on div "AOG Maint Ostafyevo Planned Maint Paris (Le Bourget) Owner Planned Maint London…" at bounding box center [881, 316] width 1373 height 512
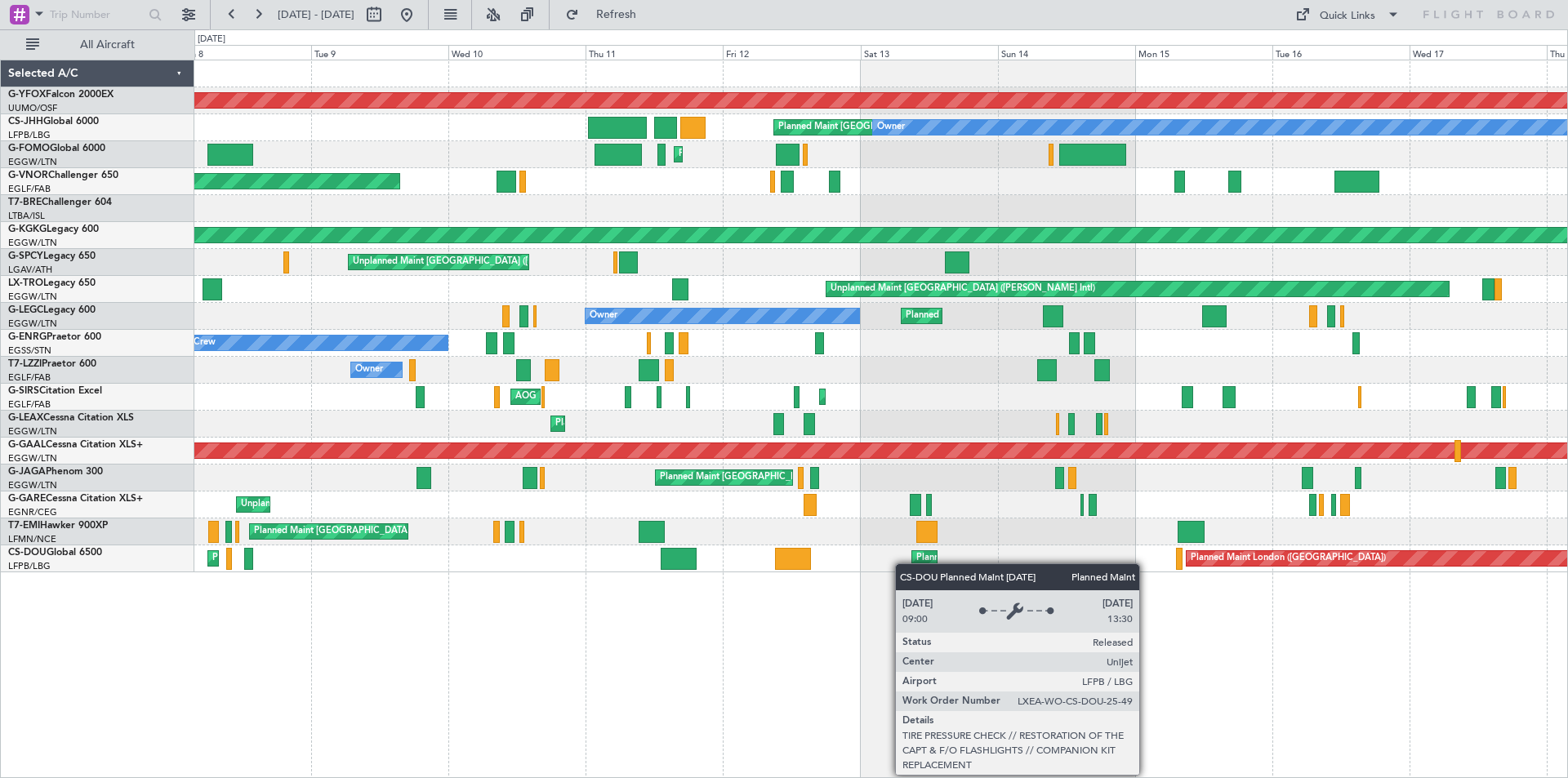
click at [923, 564] on div "Planned Maint Paris (Le Bourget)" at bounding box center [1044, 558] width 257 height 25
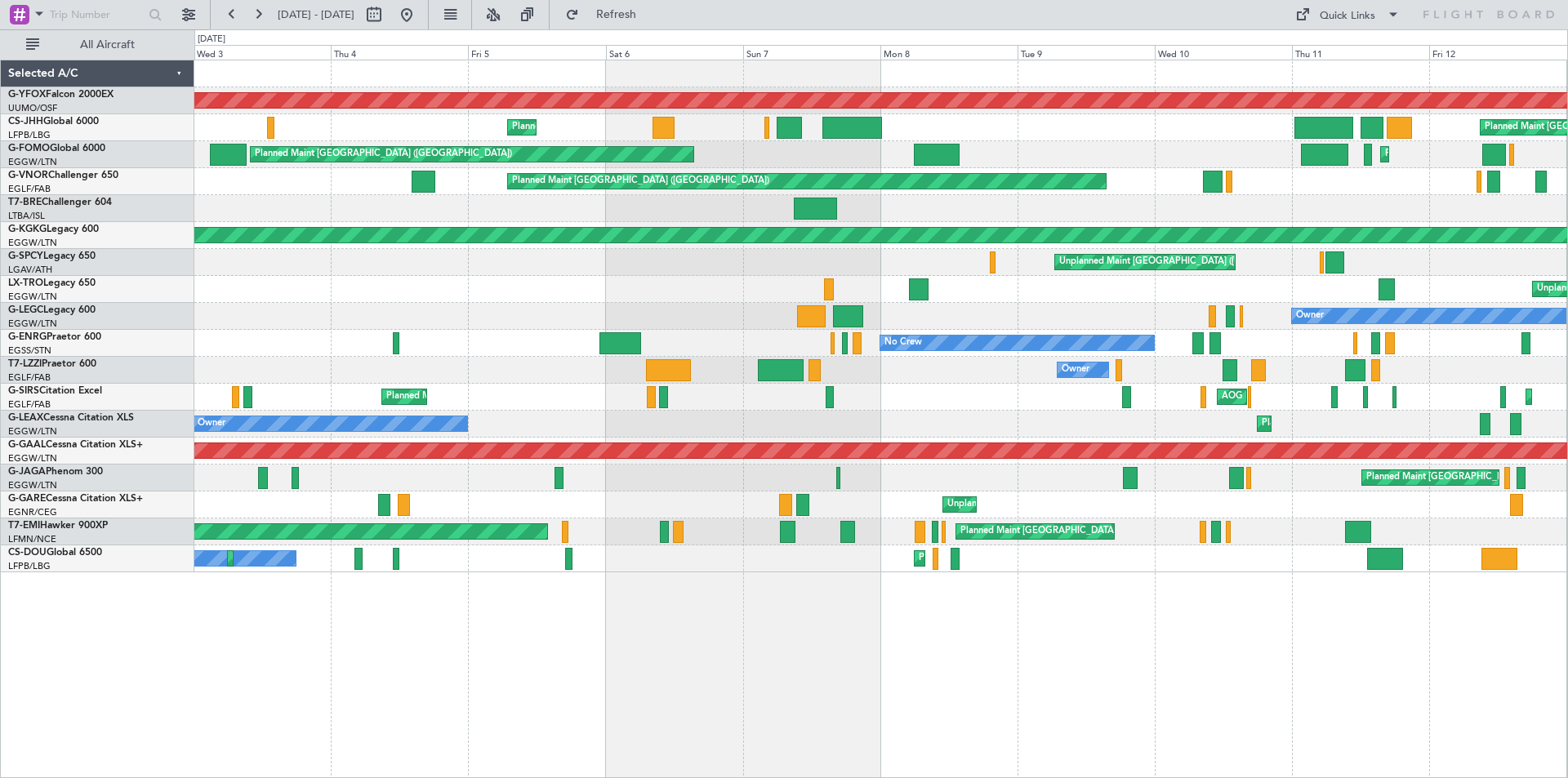
click at [1427, 513] on div "Unplanned Maint Chester Unplanned Maint Chester" at bounding box center [881, 505] width 1373 height 27
click at [420, 24] on button at bounding box center [406, 14] width 26 height 26
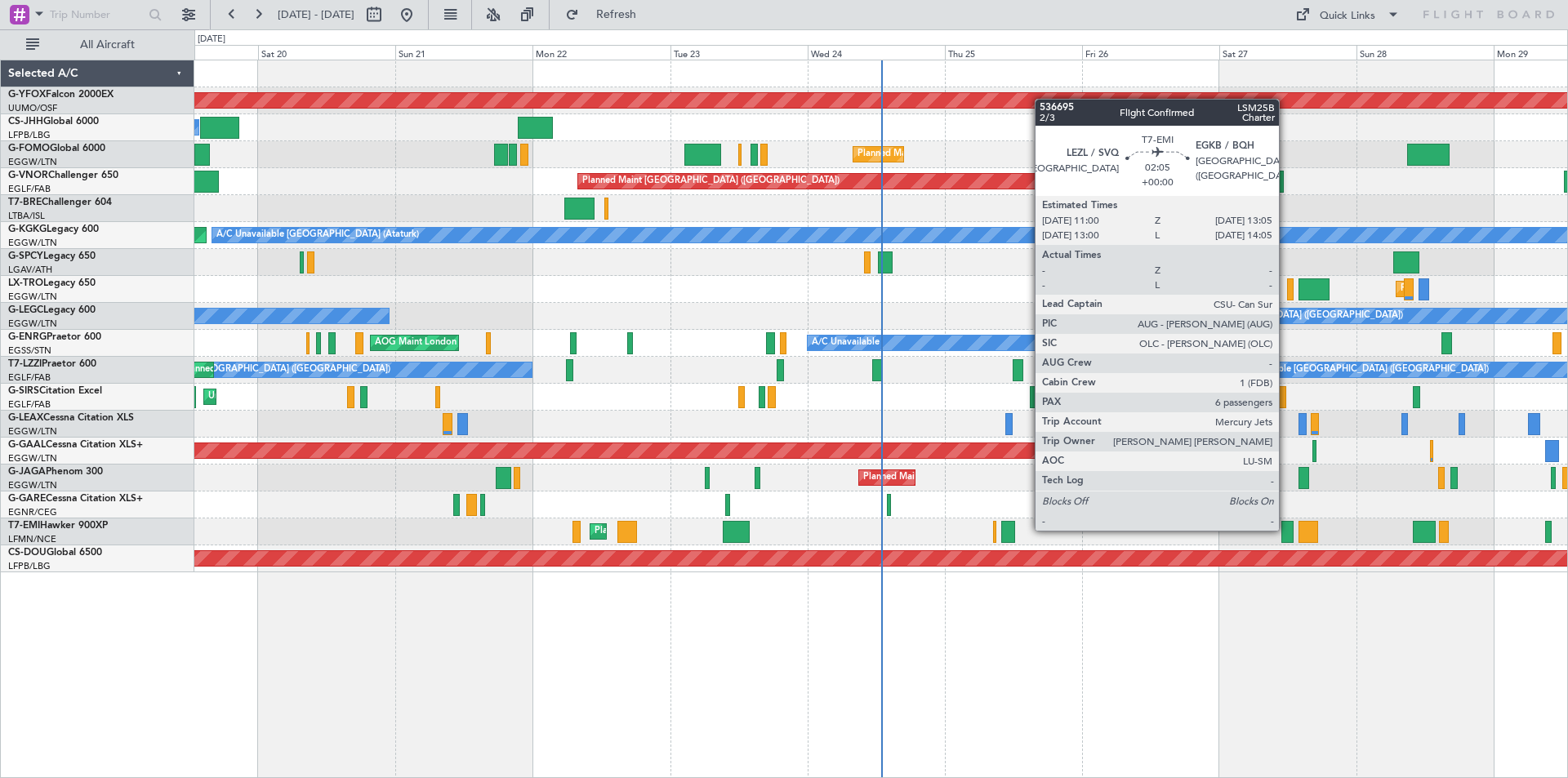
click at [1286, 529] on div at bounding box center [1287, 532] width 12 height 22
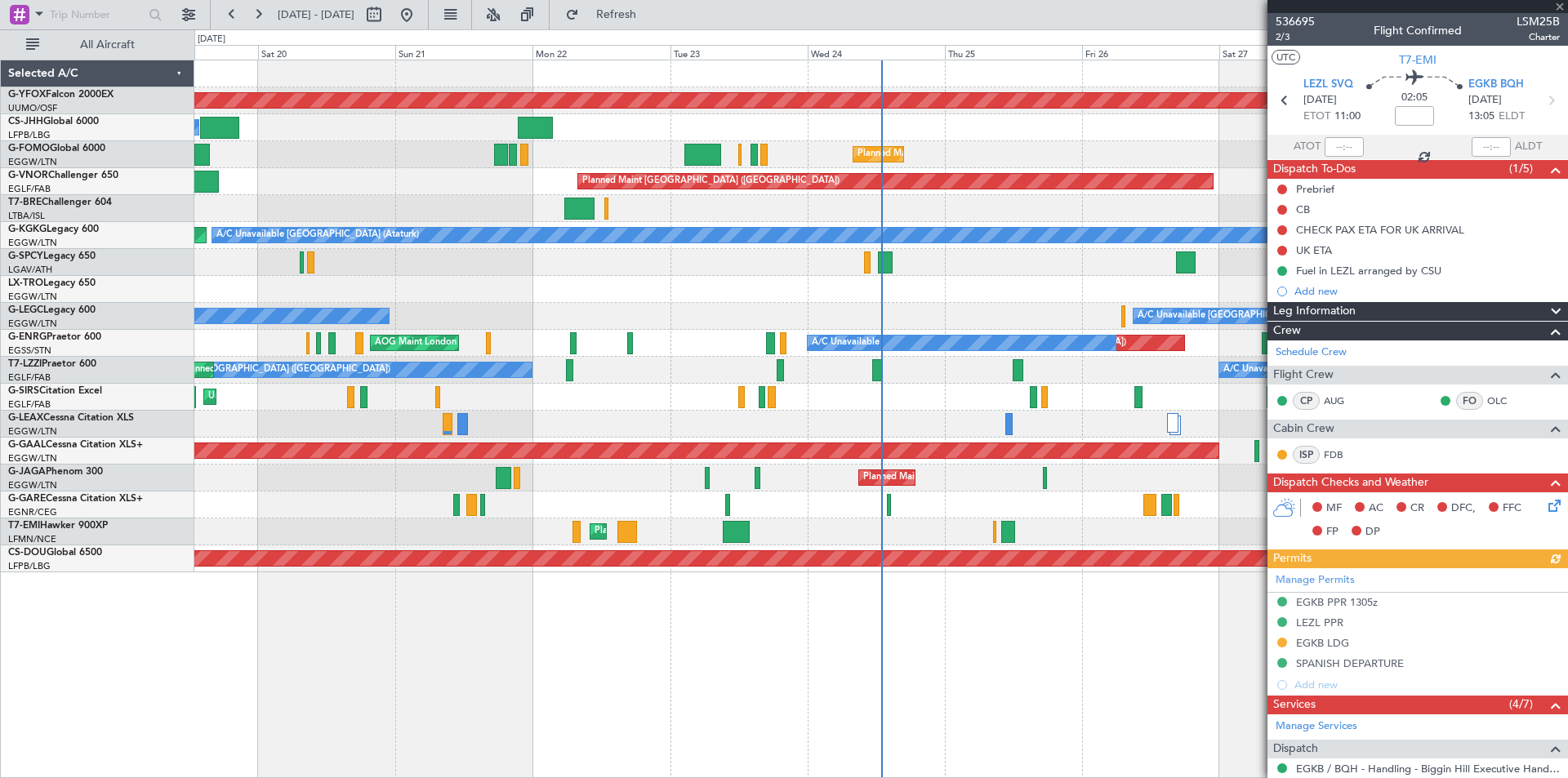
click at [1556, 3] on div at bounding box center [1417, 7] width 301 height 13
click at [1560, 5] on div at bounding box center [1417, 7] width 301 height 13
click at [1214, 619] on div "AOG Maint Ostafyevo Owner Planned Maint Paris (Le Bourget) Planned Maint London…" at bounding box center [881, 418] width 1373 height 719
click at [1557, 6] on span at bounding box center [1559, 7] width 16 height 14
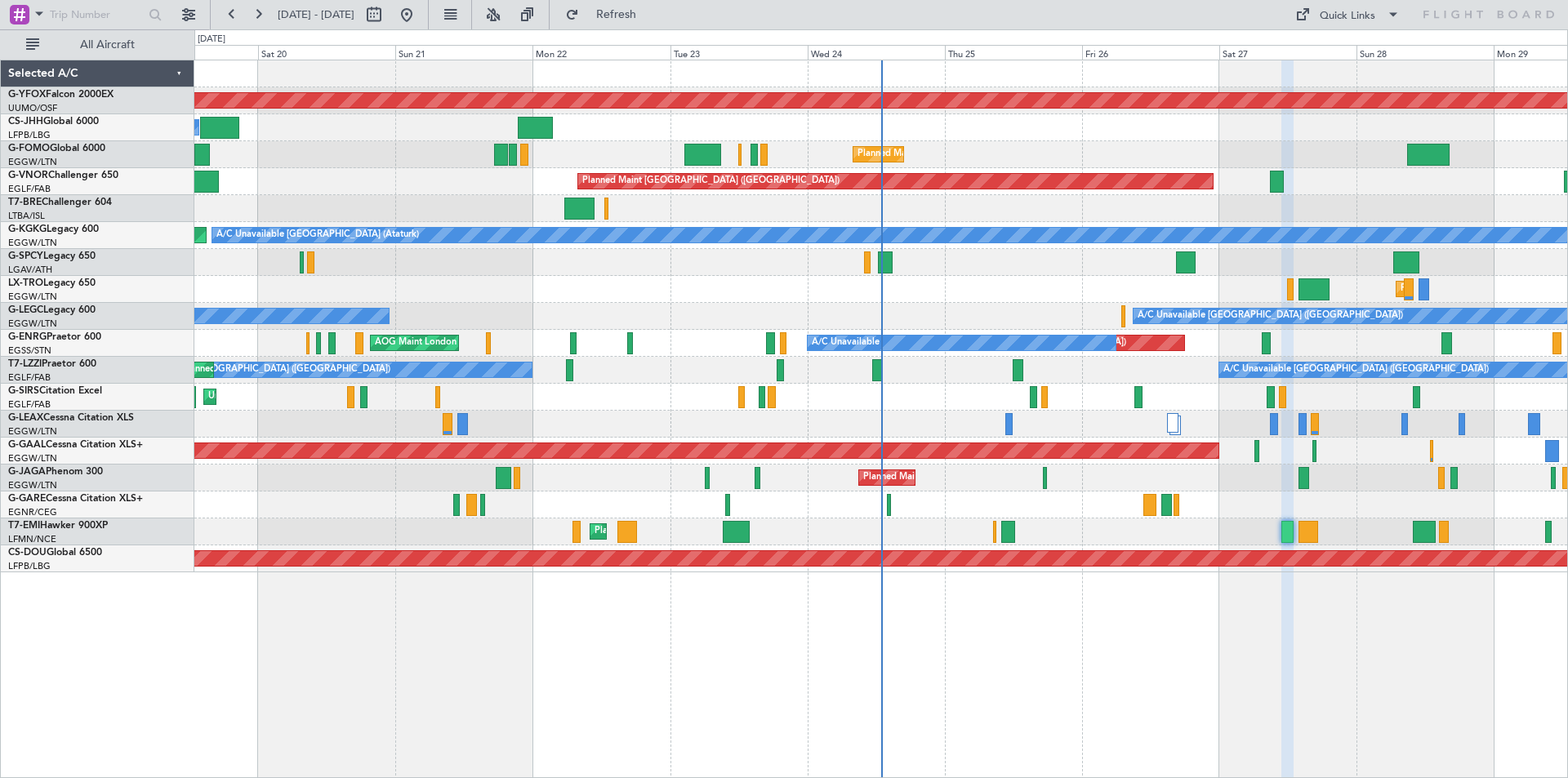
type input "0"
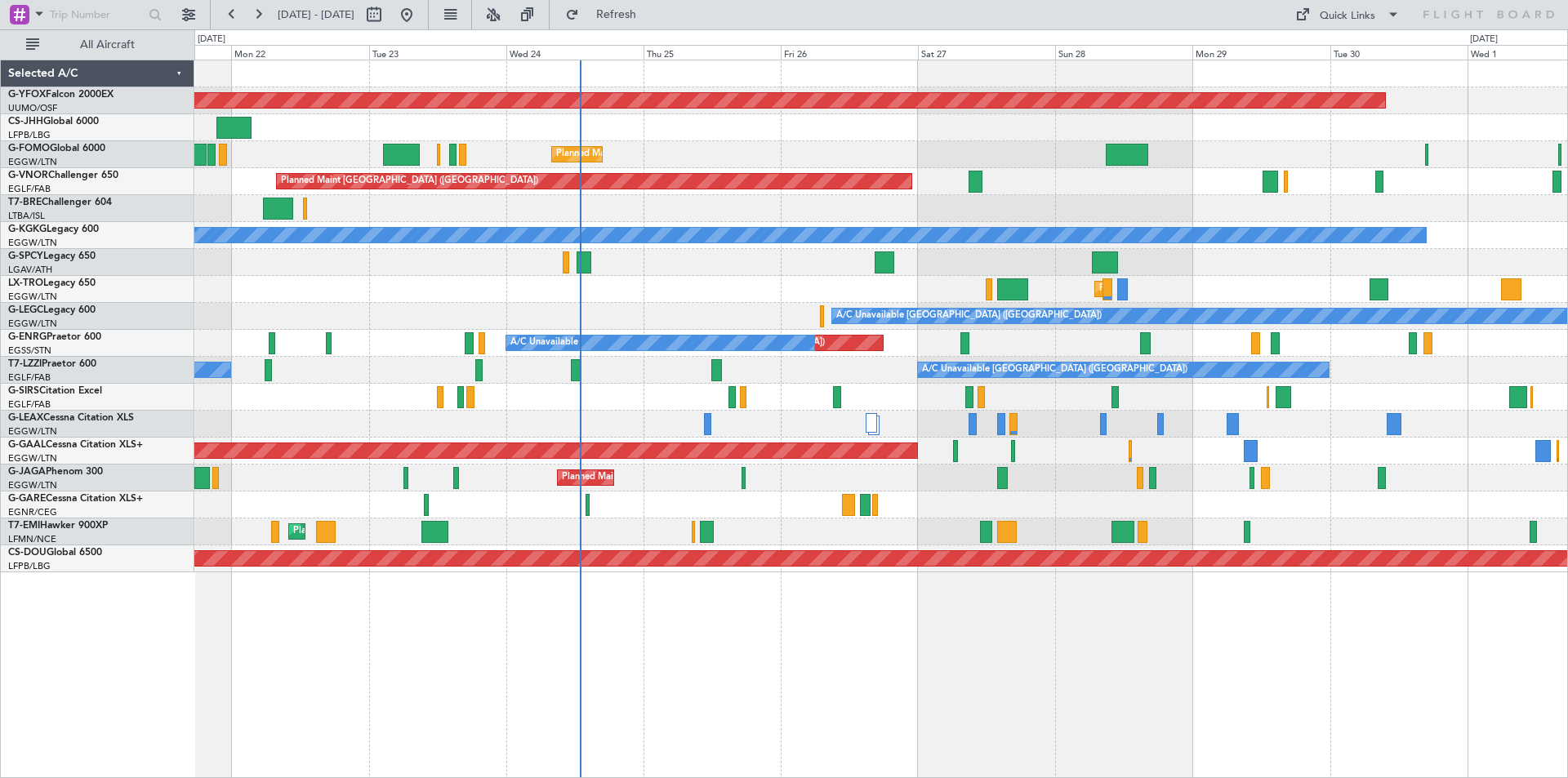
click at [988, 627] on div "AOG Maint Ostafyevo Owner Planned Maint London (Luton) Planned Maint London (Fa…" at bounding box center [881, 418] width 1373 height 719
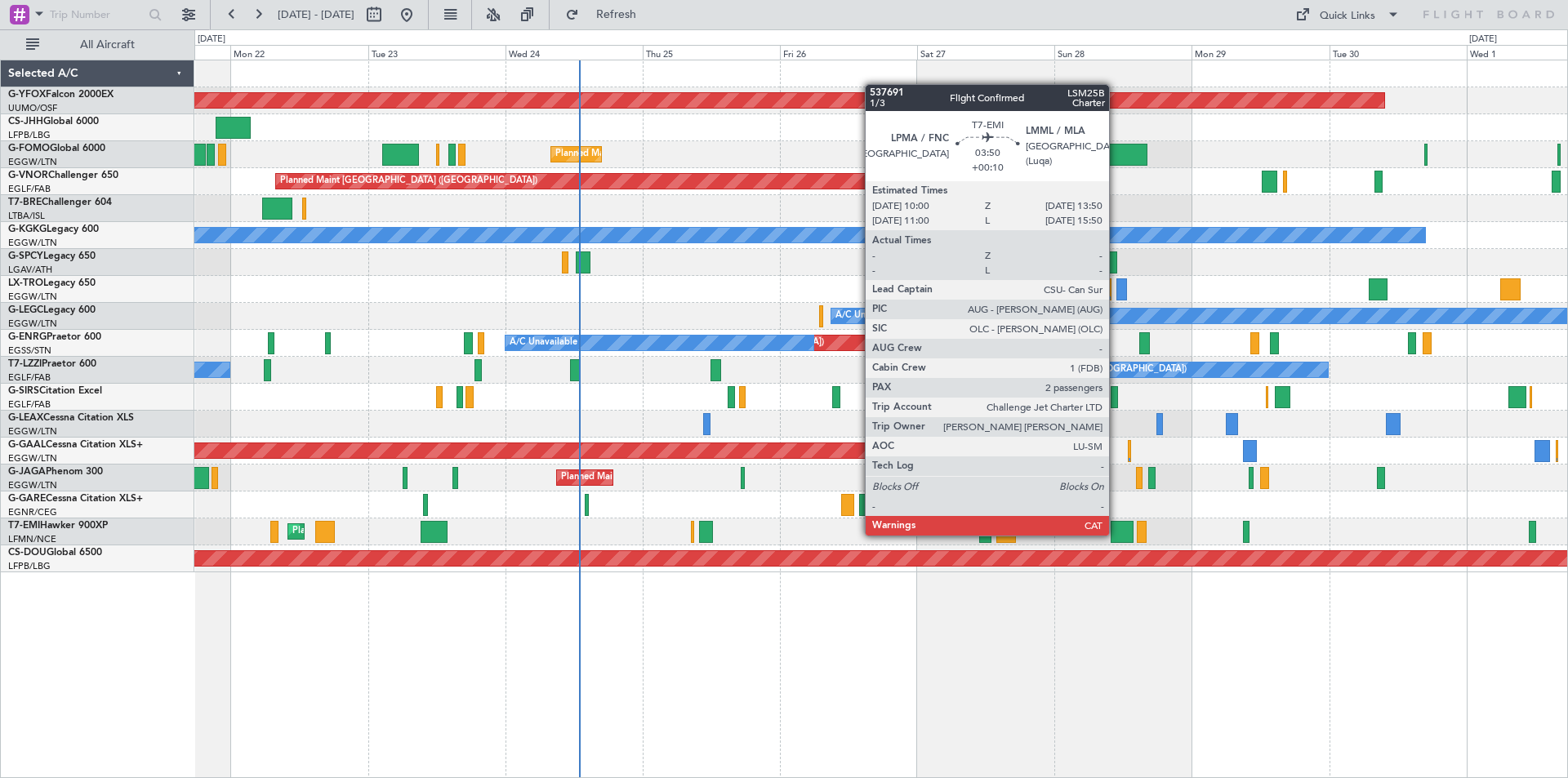
click at [1116, 534] on div at bounding box center [1121, 532] width 22 height 22
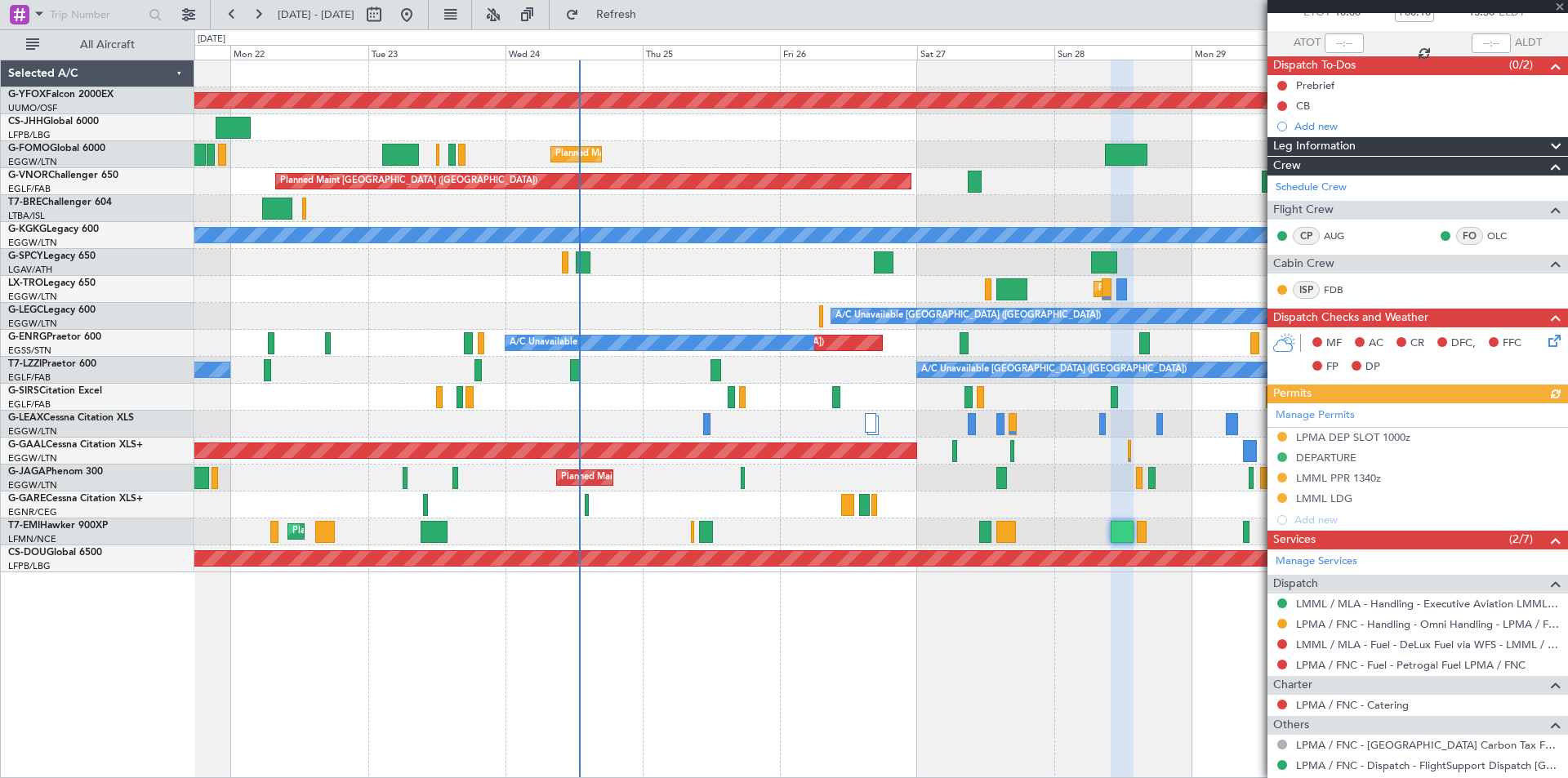
scroll to position [241, 0]
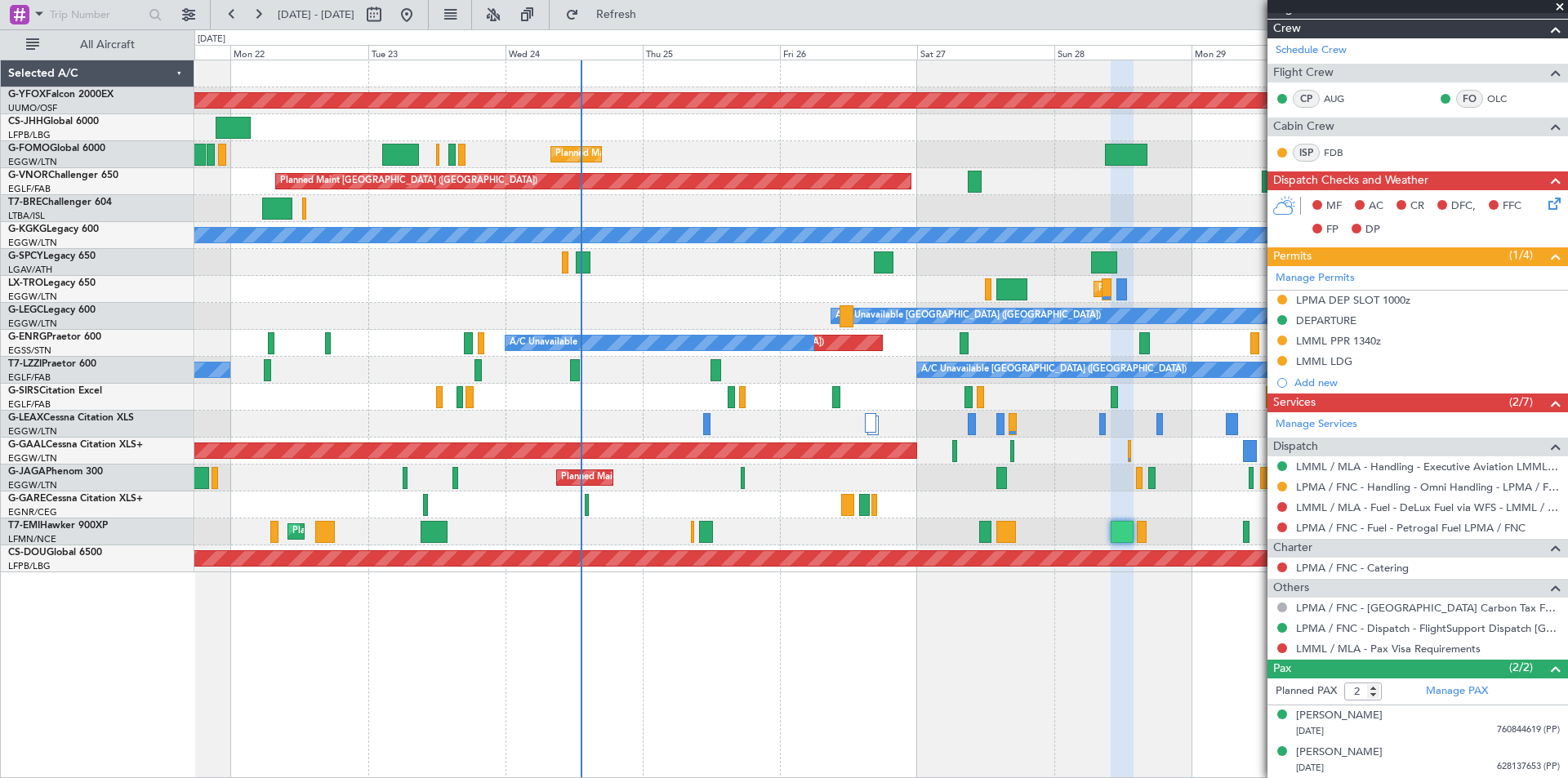
click at [1558, 7] on span at bounding box center [1559, 7] width 16 height 14
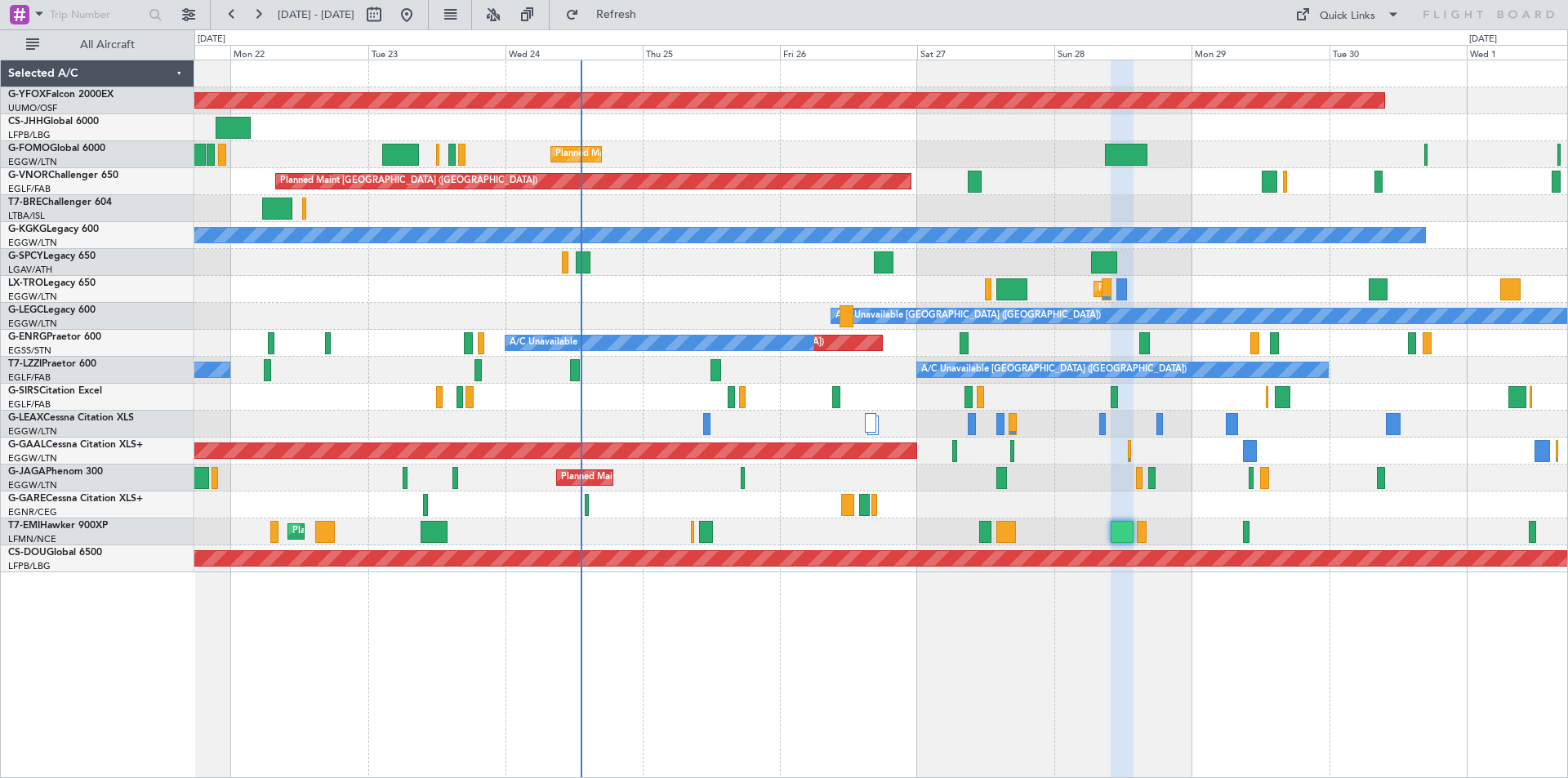
type input "0"
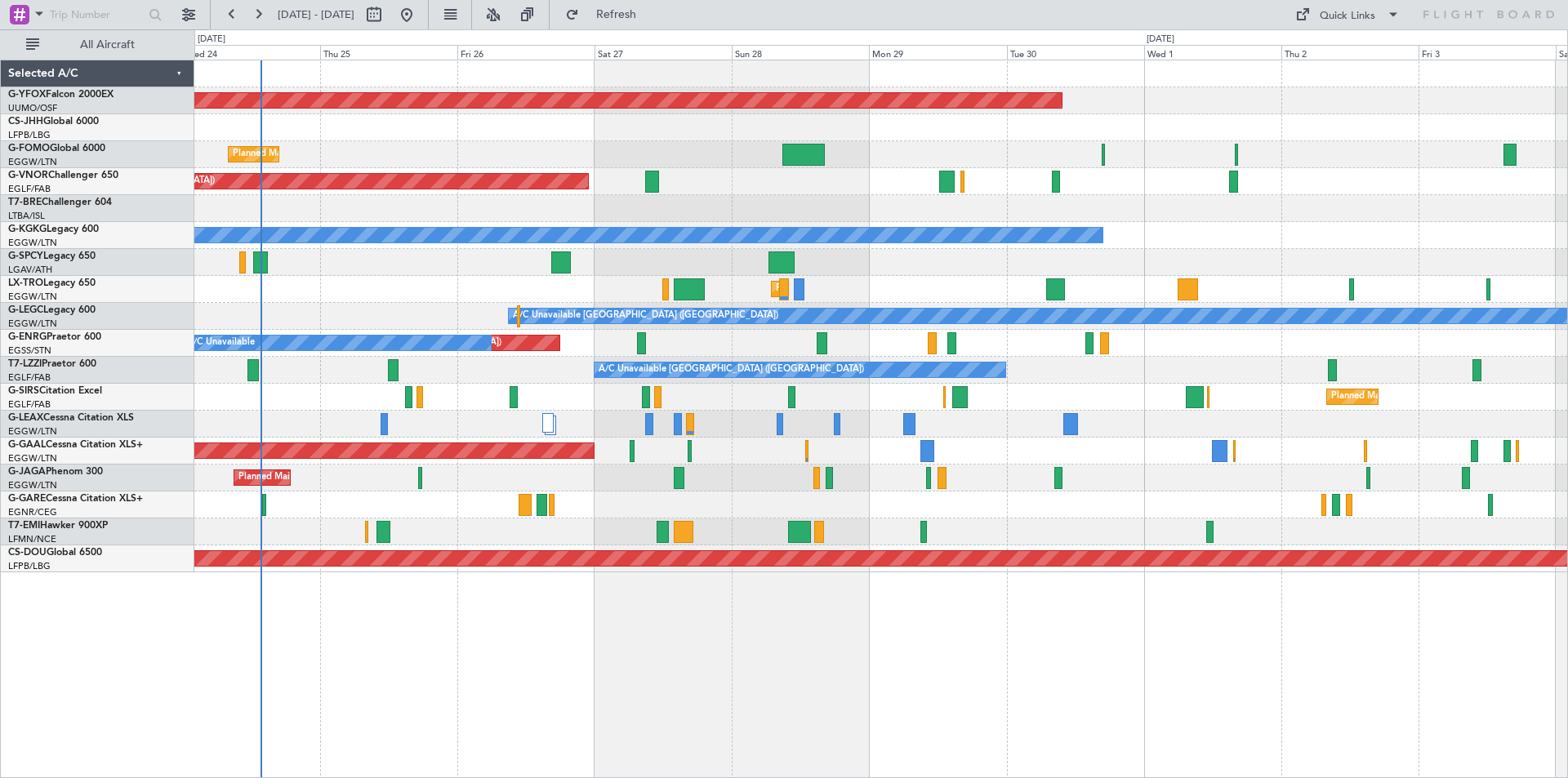
click at [1045, 485] on div "Planned Maint London (Luton)" at bounding box center [881, 478] width 1373 height 27
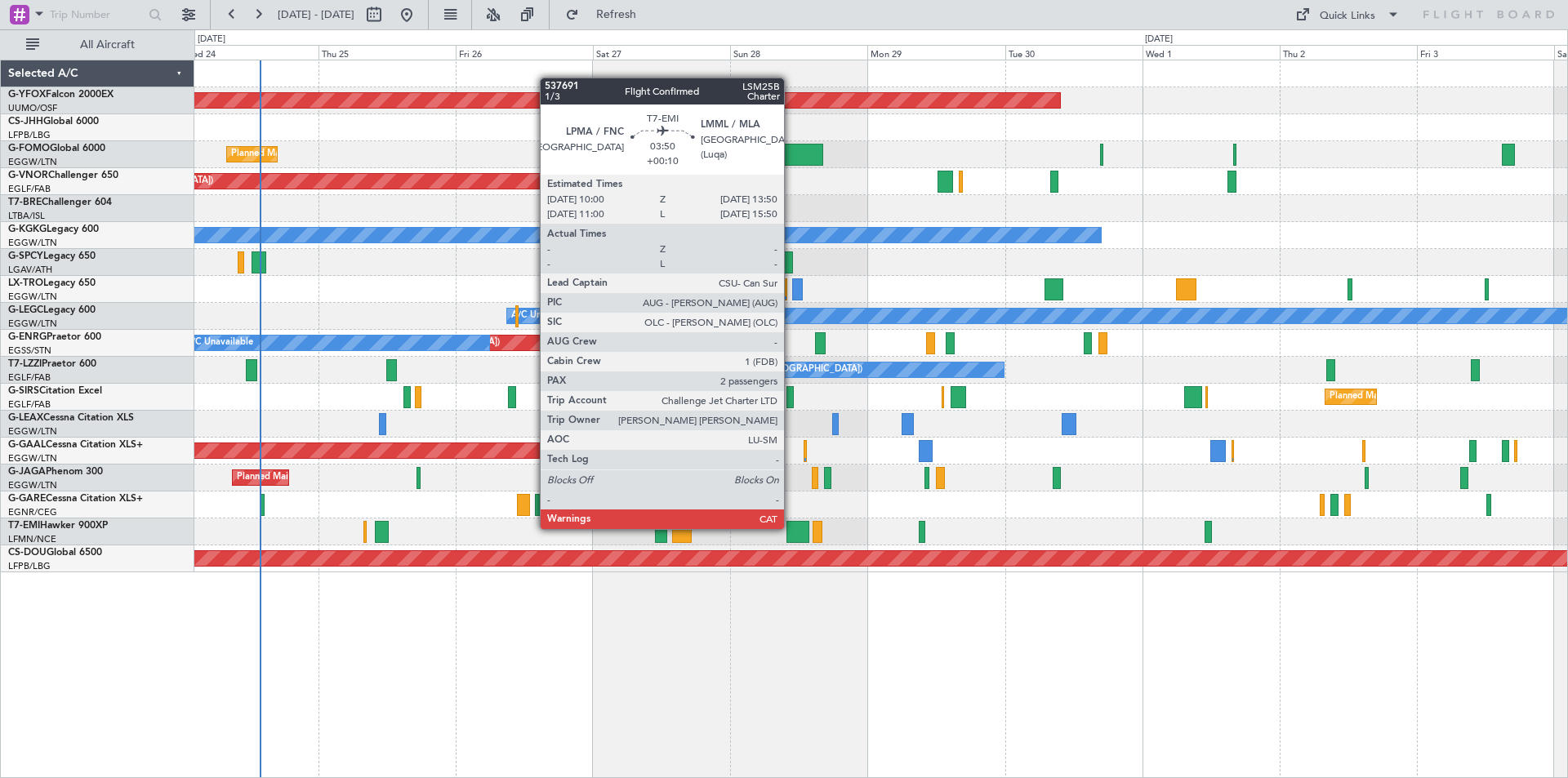
click at [792, 527] on div at bounding box center [797, 532] width 22 height 22
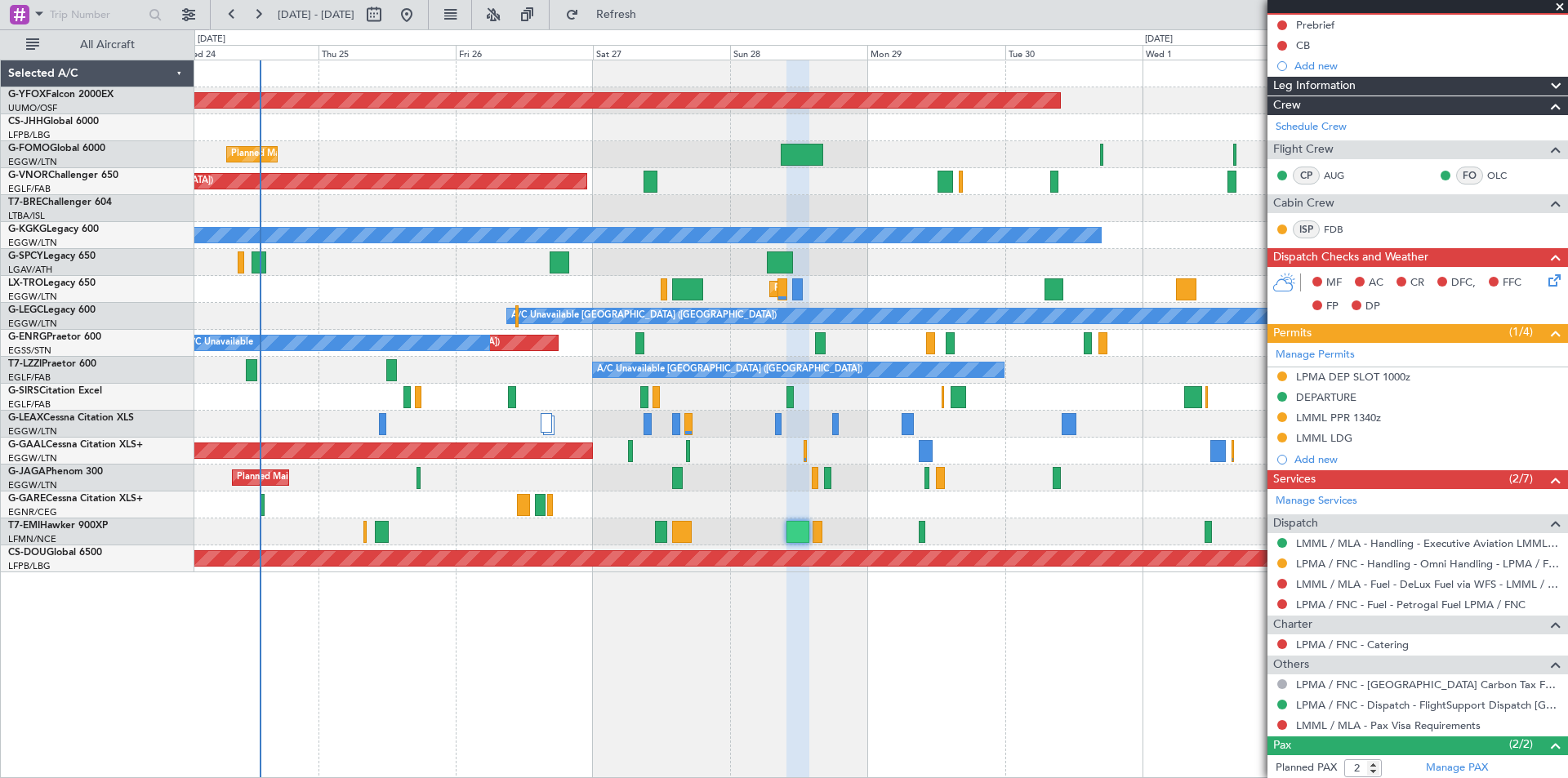
scroll to position [241, 0]
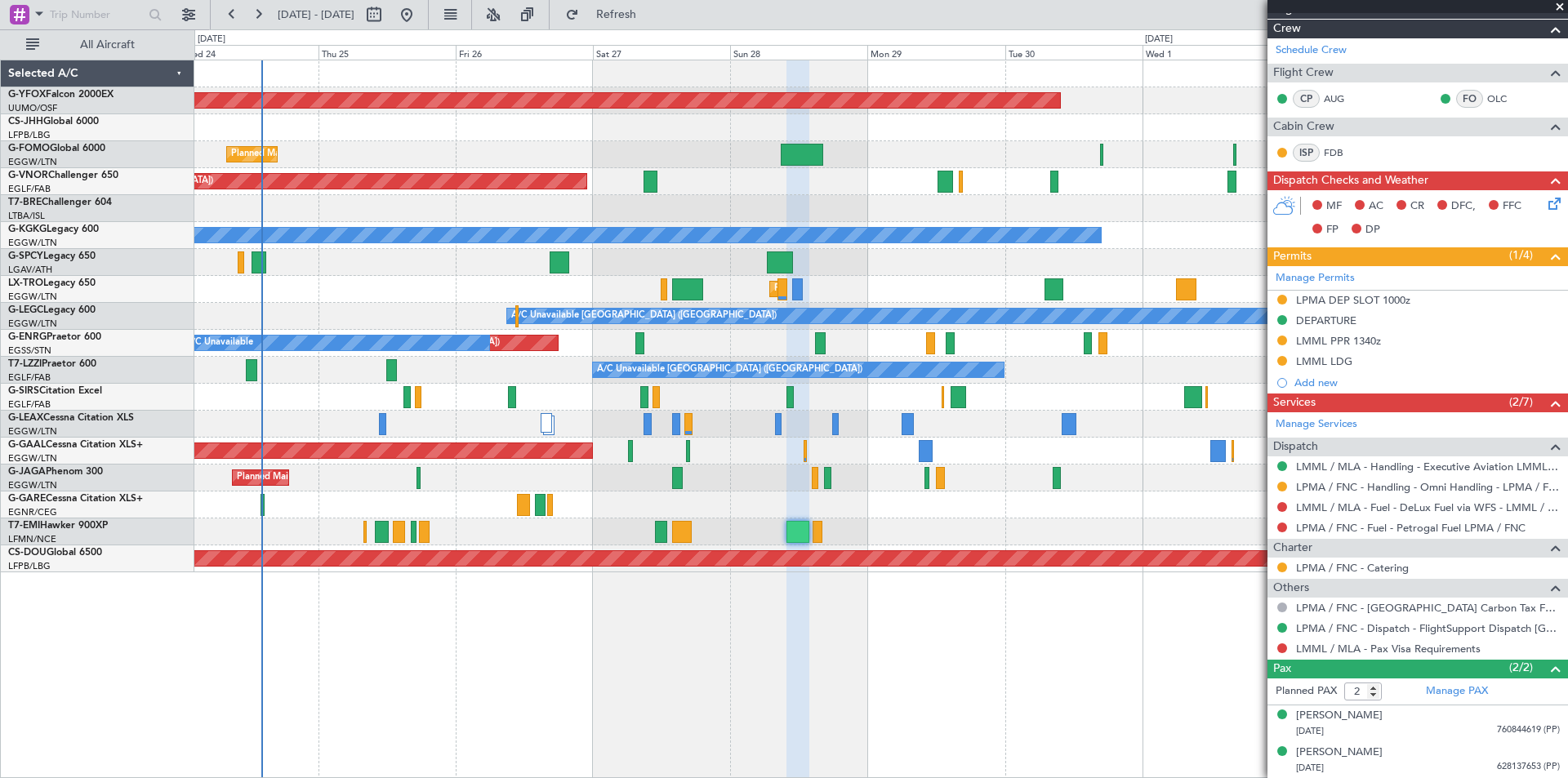
click at [1556, 5] on span at bounding box center [1559, 7] width 16 height 14
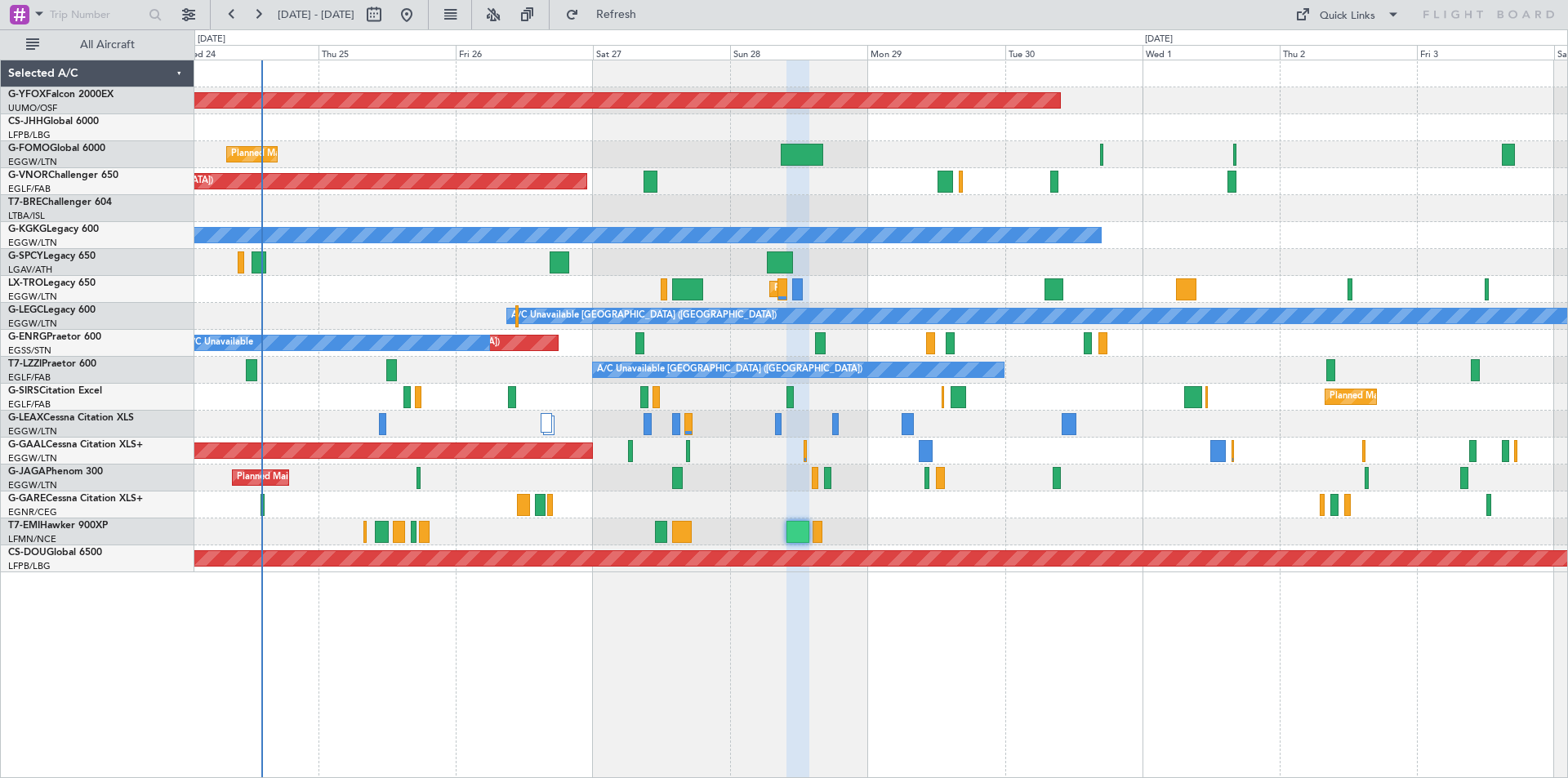
type input "0"
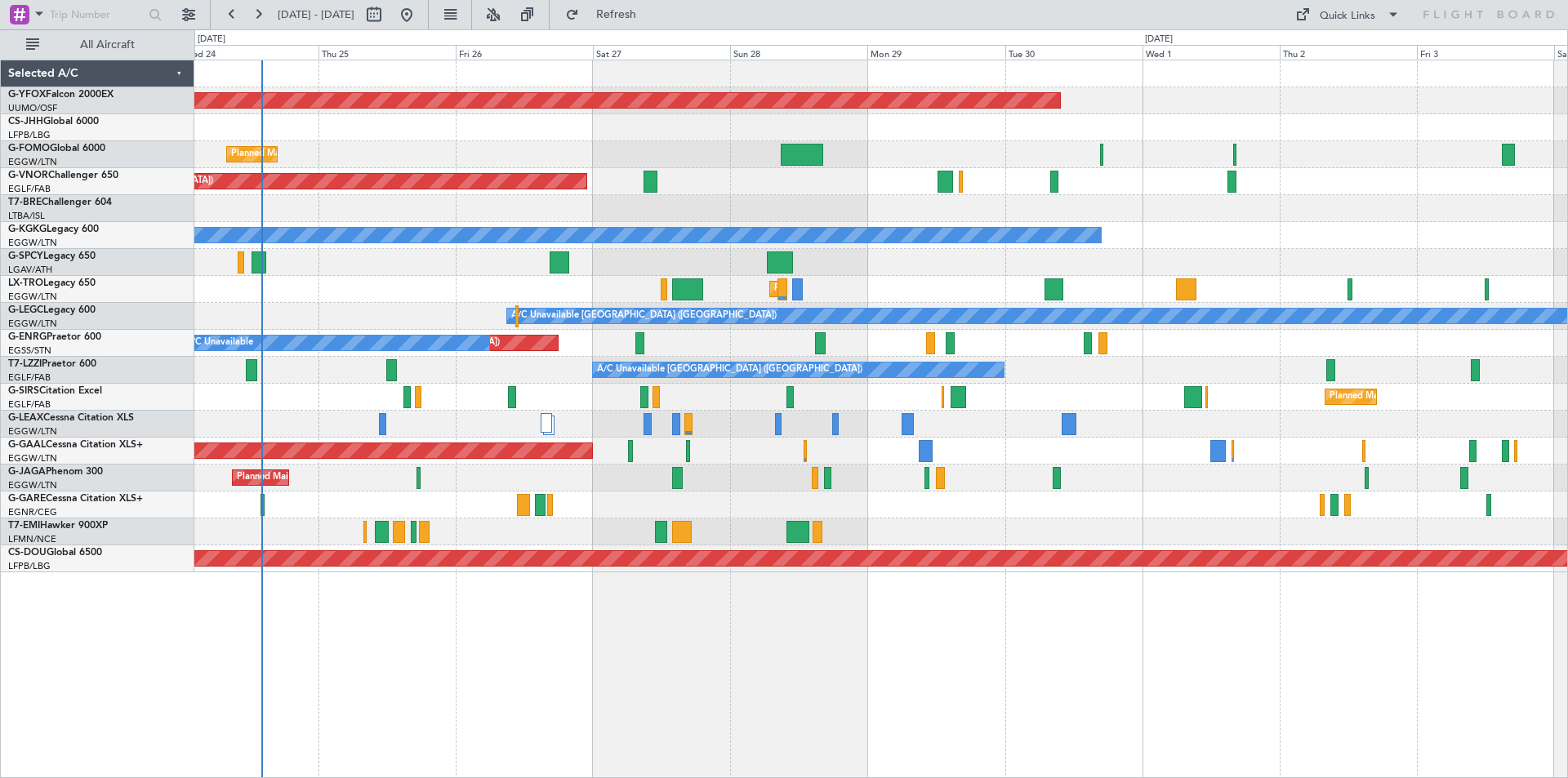
scroll to position [0, 0]
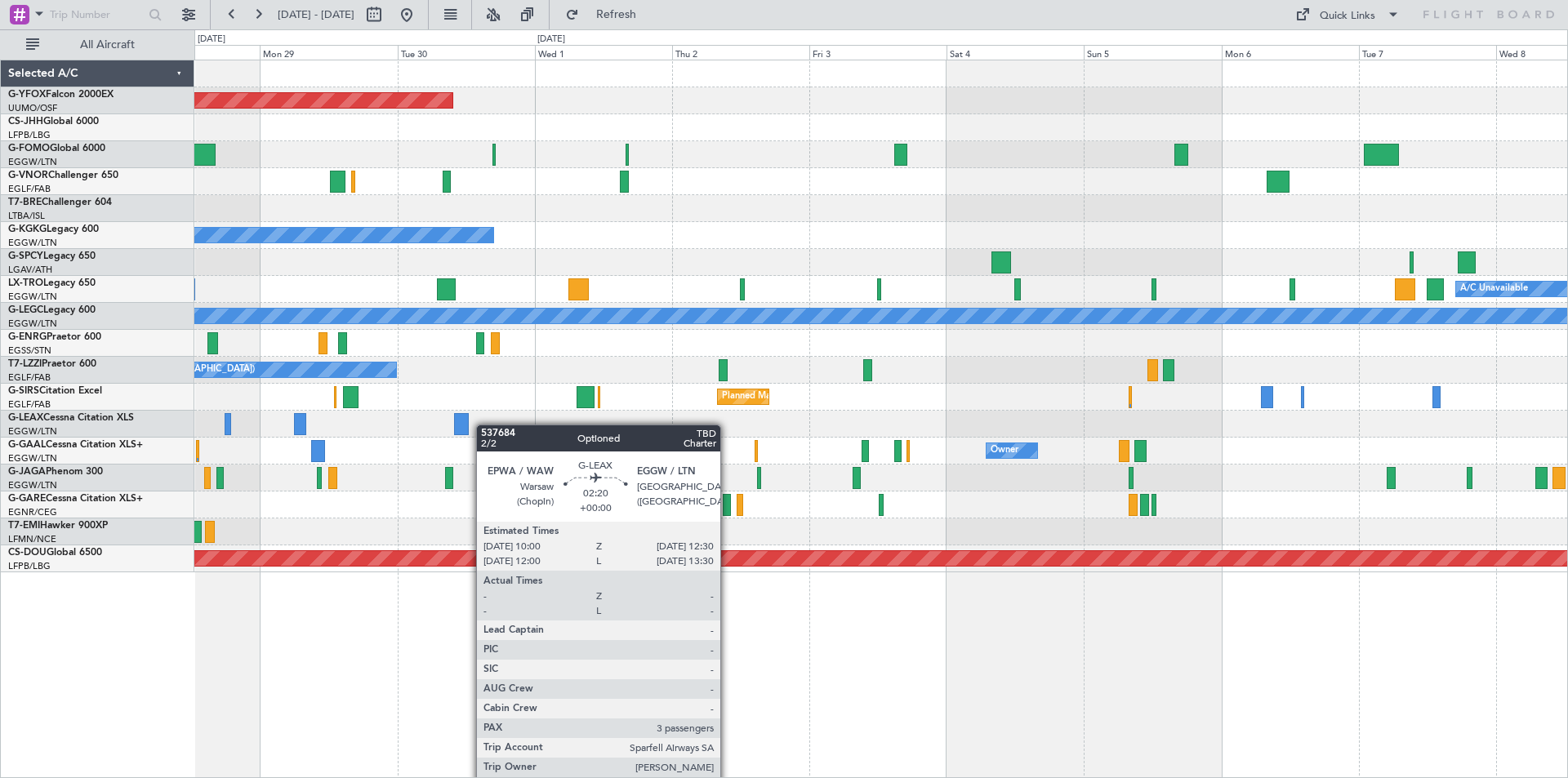
click at [445, 426] on div "AOG Maint Ostafyevo Planned Maint London (Farnborough) A/C Unavailable Istanbul…" at bounding box center [881, 316] width 1373 height 512
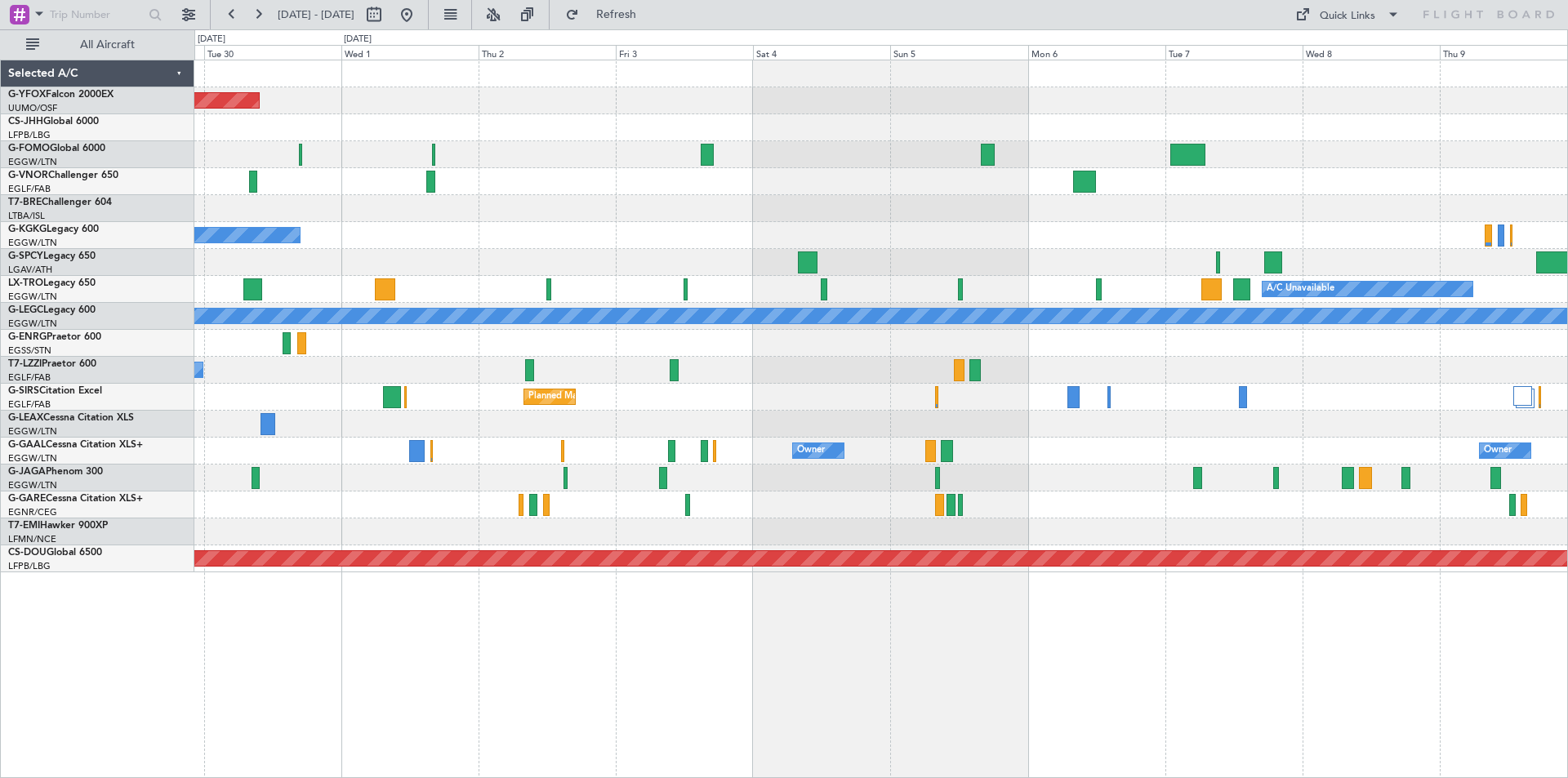
click at [788, 428] on div at bounding box center [881, 424] width 1373 height 27
click at [420, 17] on button at bounding box center [406, 14] width 26 height 26
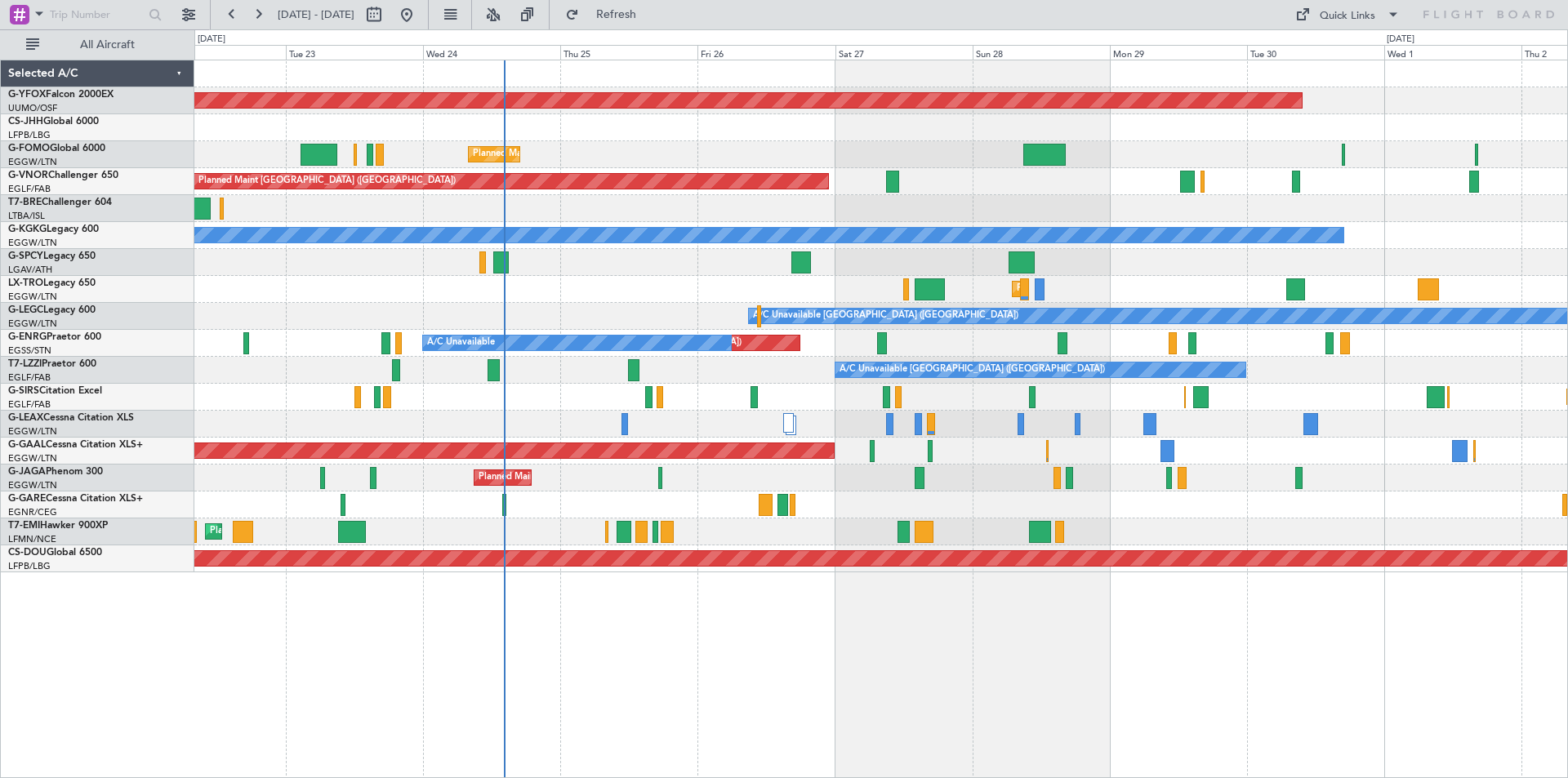
click at [809, 364] on div "AOG Maint Ostafyevo Planned Maint London (Luton) Planned Maint London (Farnboro…" at bounding box center [881, 316] width 1373 height 512
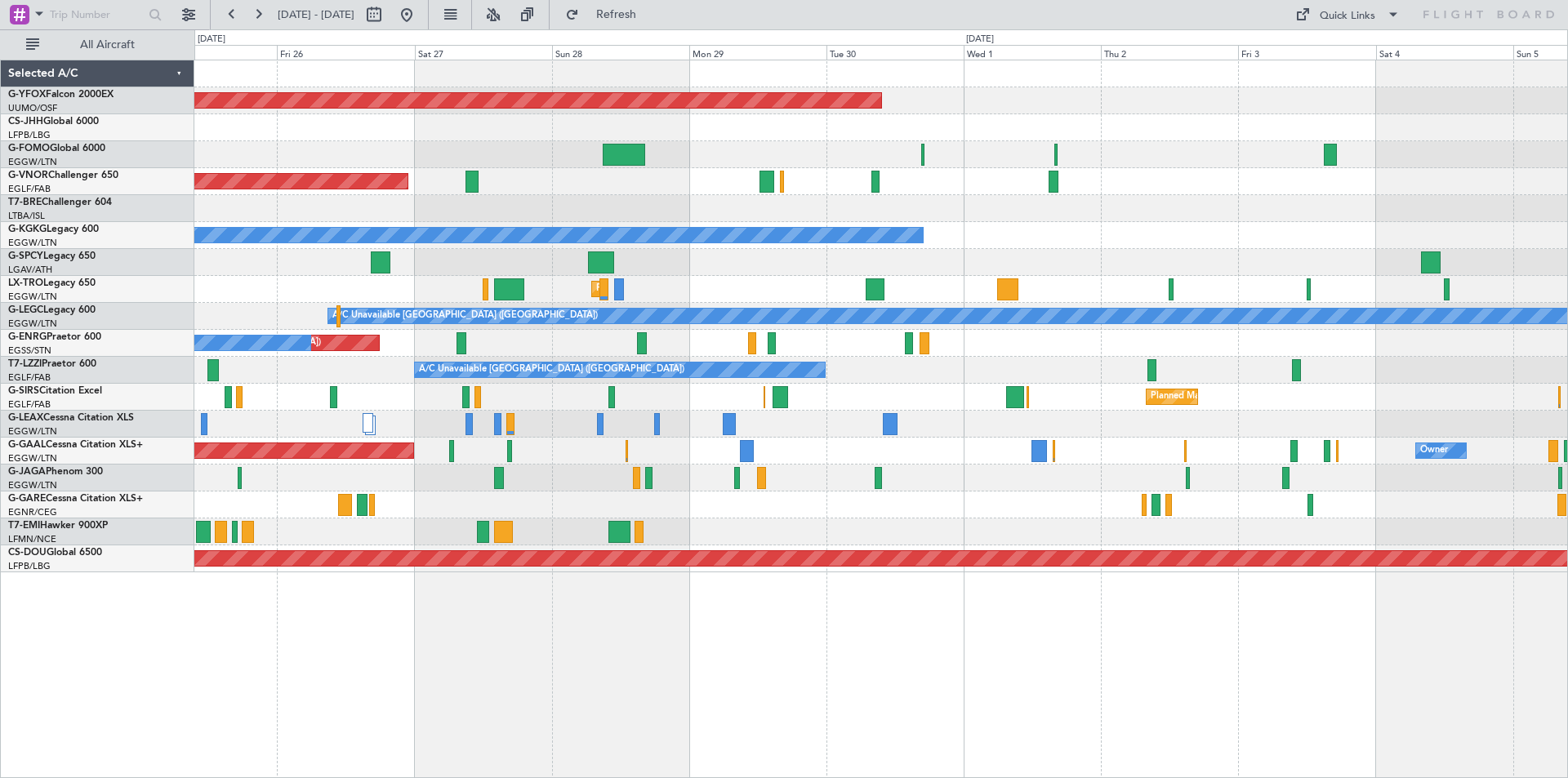
click at [836, 203] on div at bounding box center [881, 208] width 1373 height 27
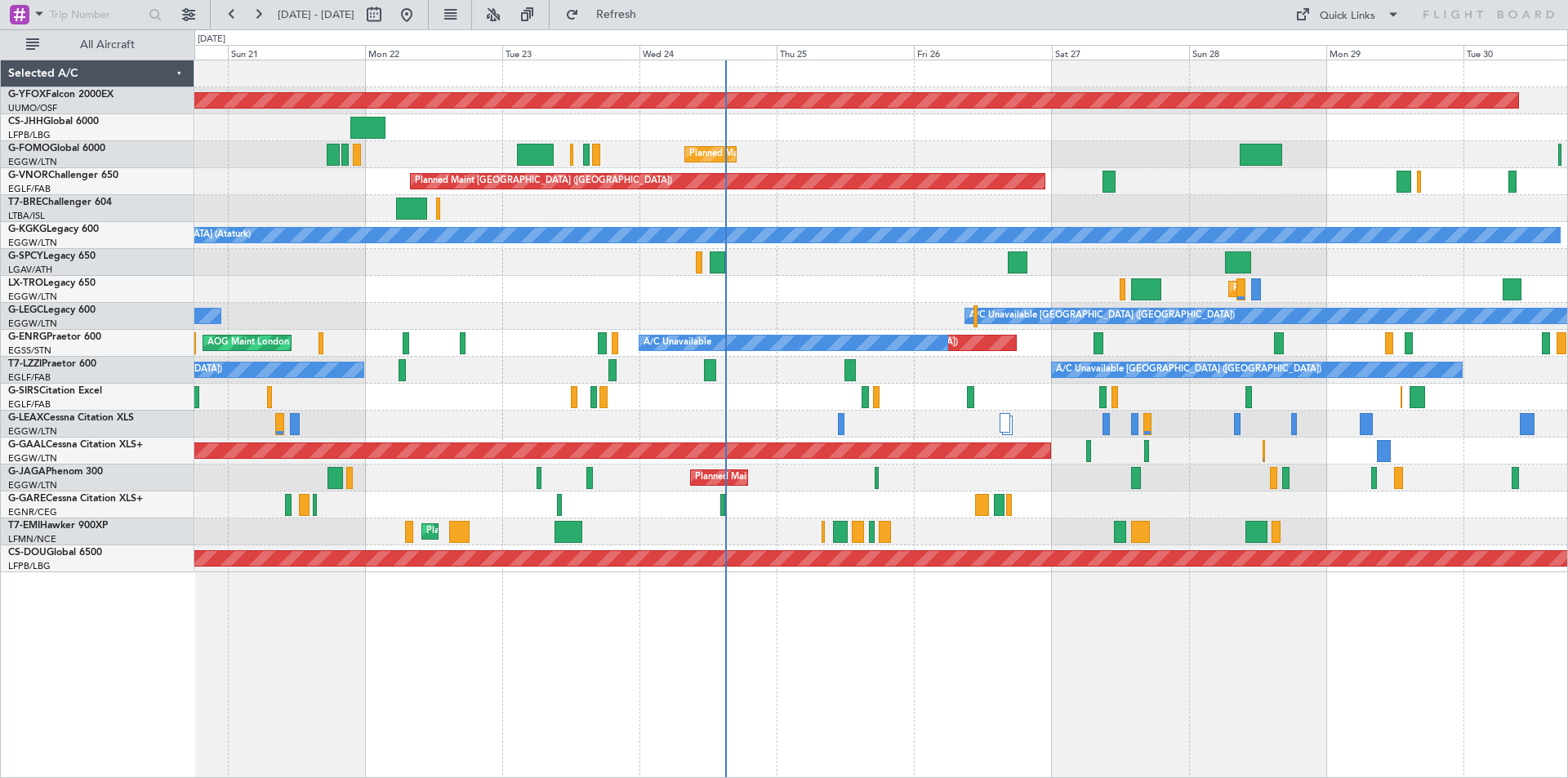
click at [1193, 189] on div "Planned Maint [GEOGRAPHIC_DATA] ([GEOGRAPHIC_DATA])" at bounding box center [881, 181] width 1373 height 27
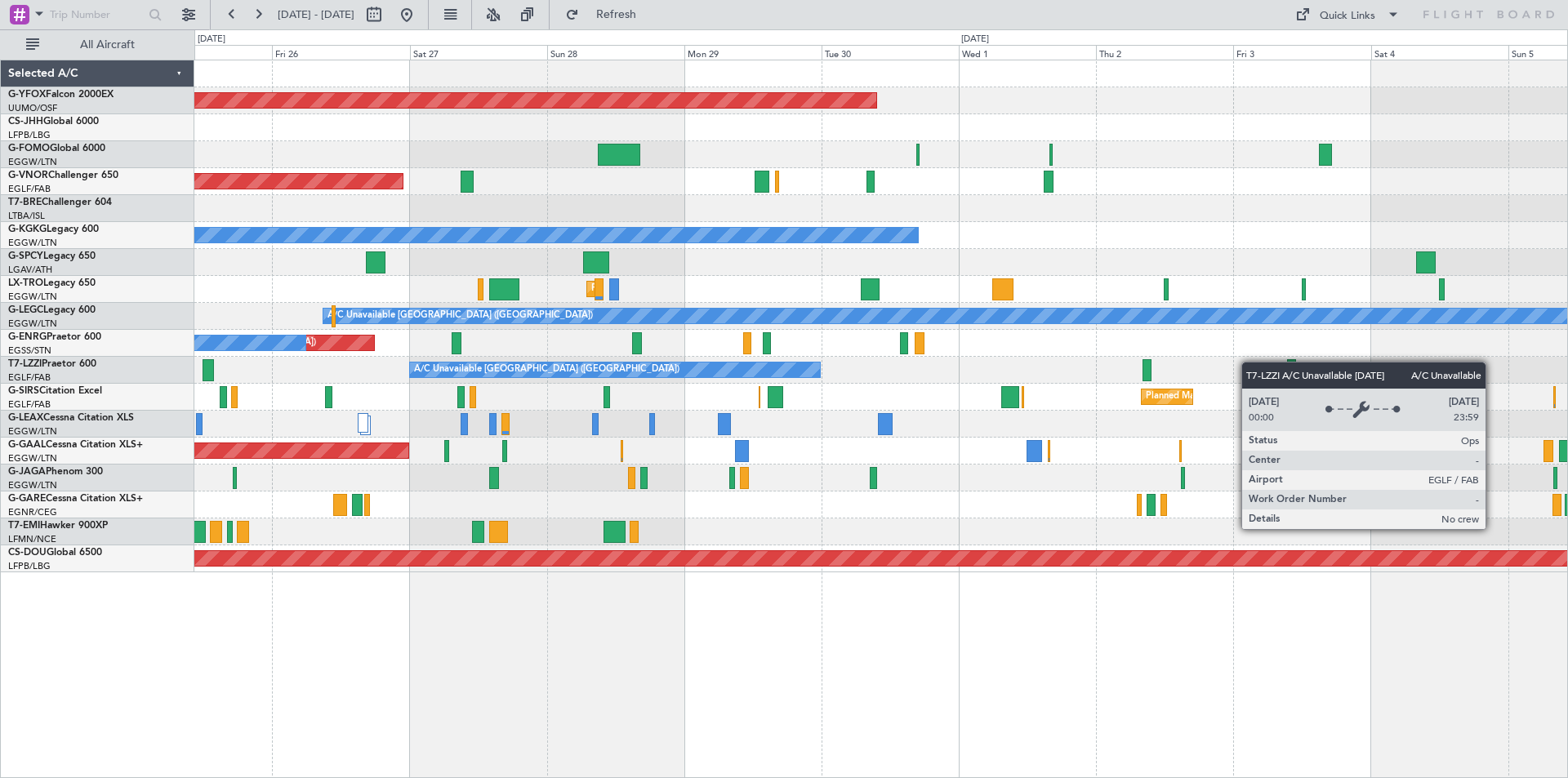
click at [578, 362] on div "A/C Unavailable London (Farnborough)" at bounding box center [881, 370] width 1373 height 27
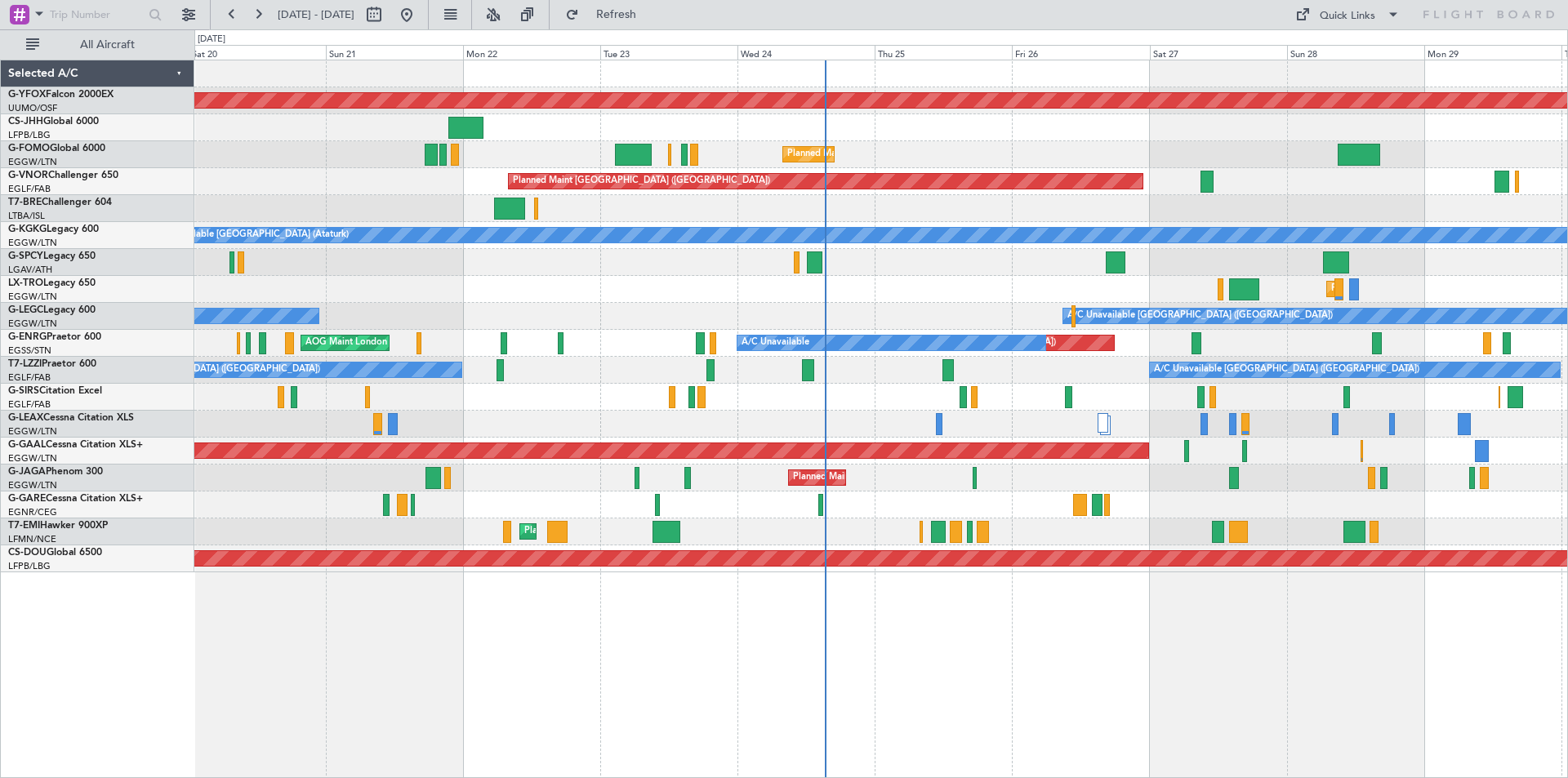
click at [1117, 380] on div "AOG Maint Ostafyevo Owner Planned Maint Paris (Le Bourget) Planned Maint London…" at bounding box center [881, 316] width 1373 height 512
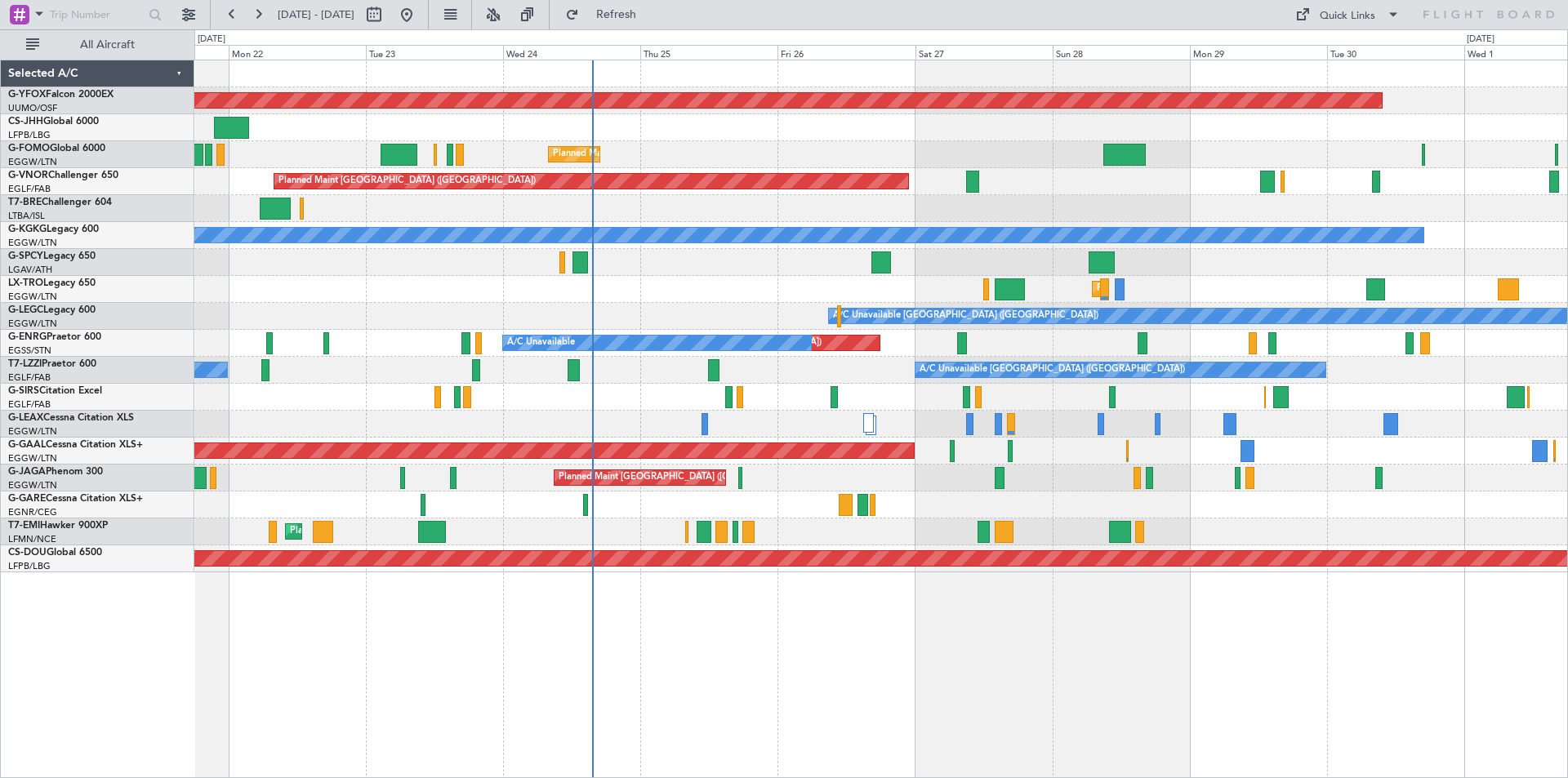
click at [832, 426] on div at bounding box center [881, 424] width 1373 height 27
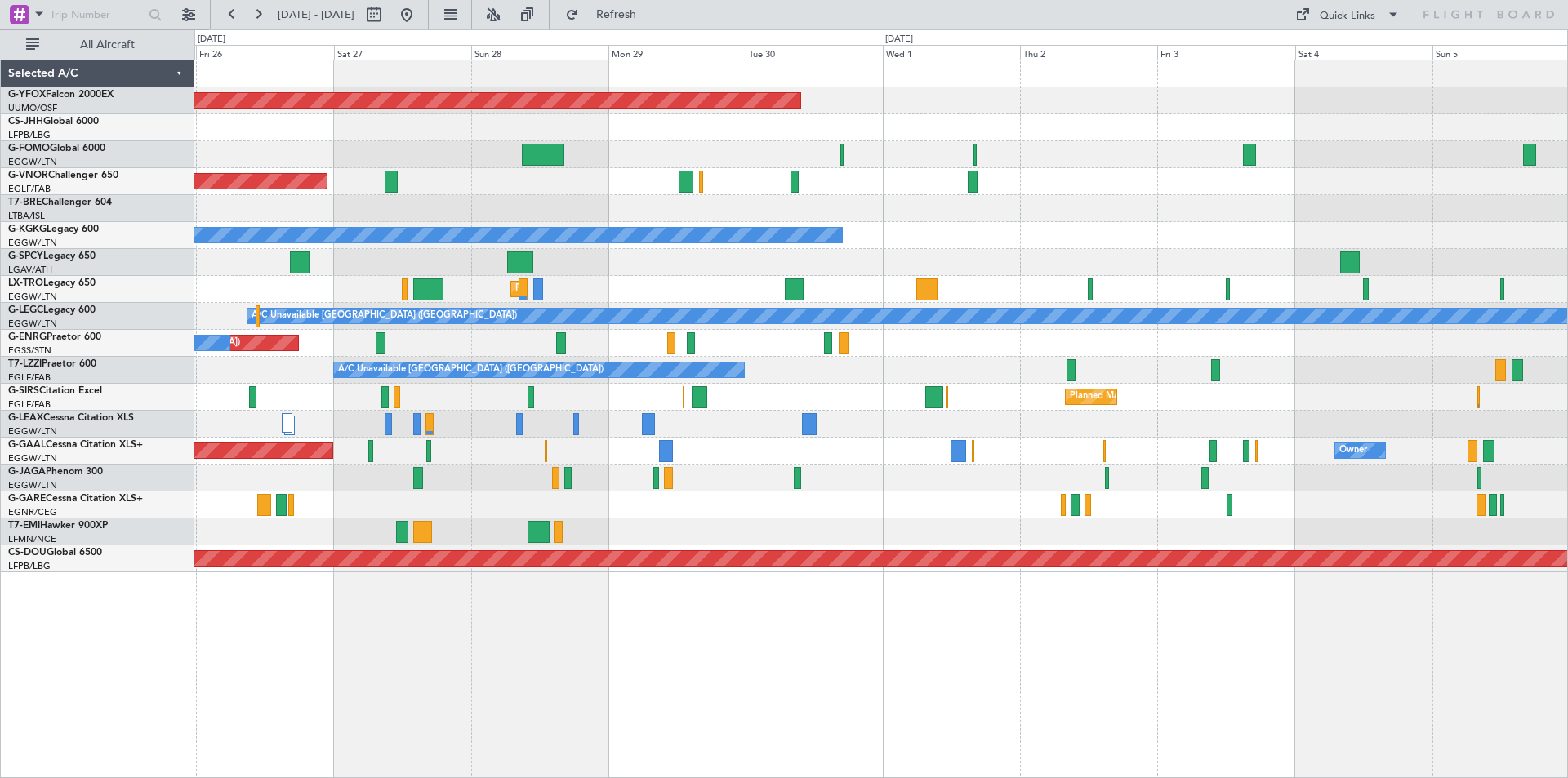
click at [513, 386] on div "AOG Maint Ostafyevo Planned Maint London (Luton) Planned Maint London (Farnboro…" at bounding box center [881, 316] width 1373 height 512
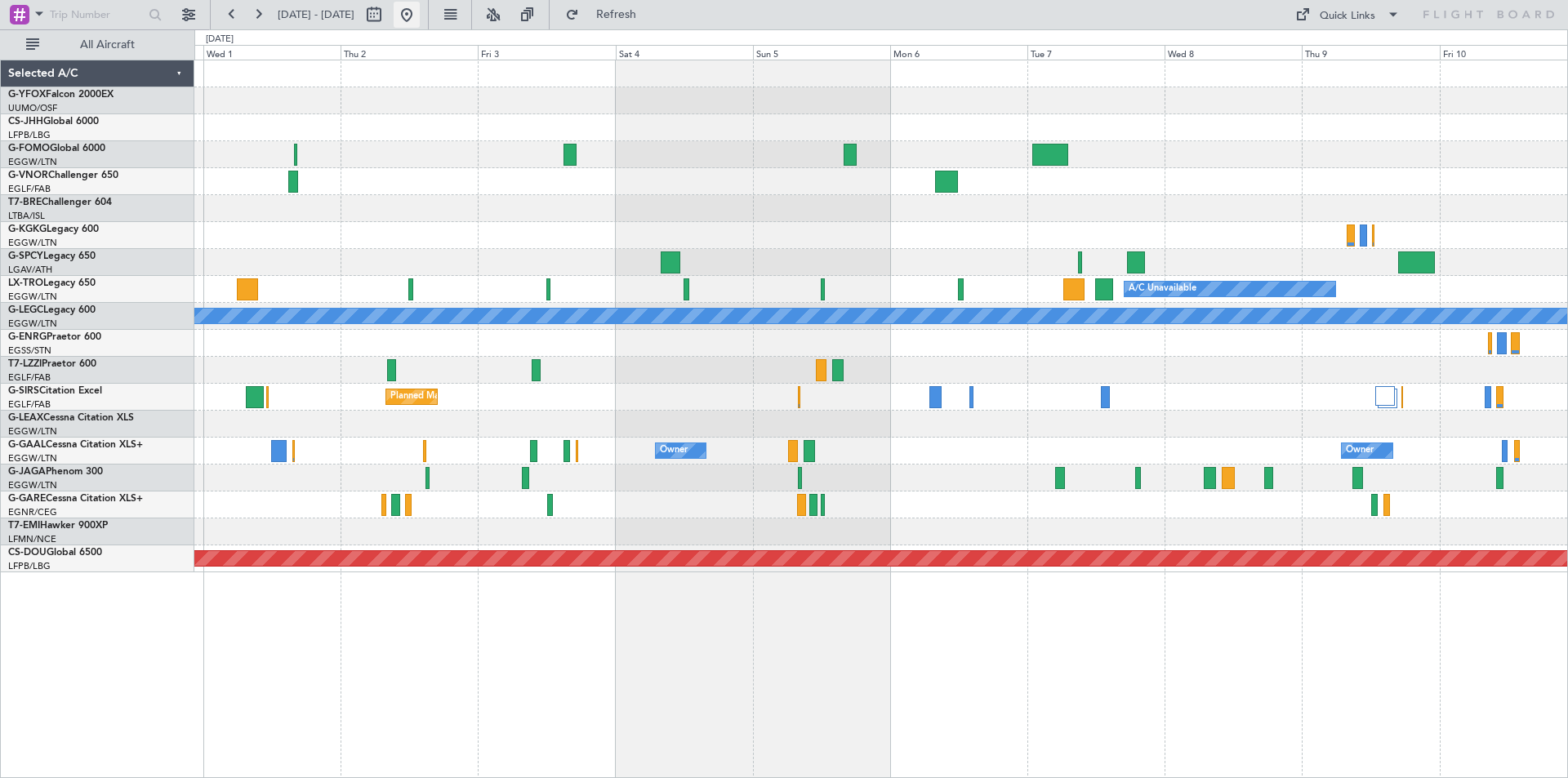
click at [420, 16] on button at bounding box center [406, 14] width 26 height 26
